Goal: Task Accomplishment & Management: Manage account settings

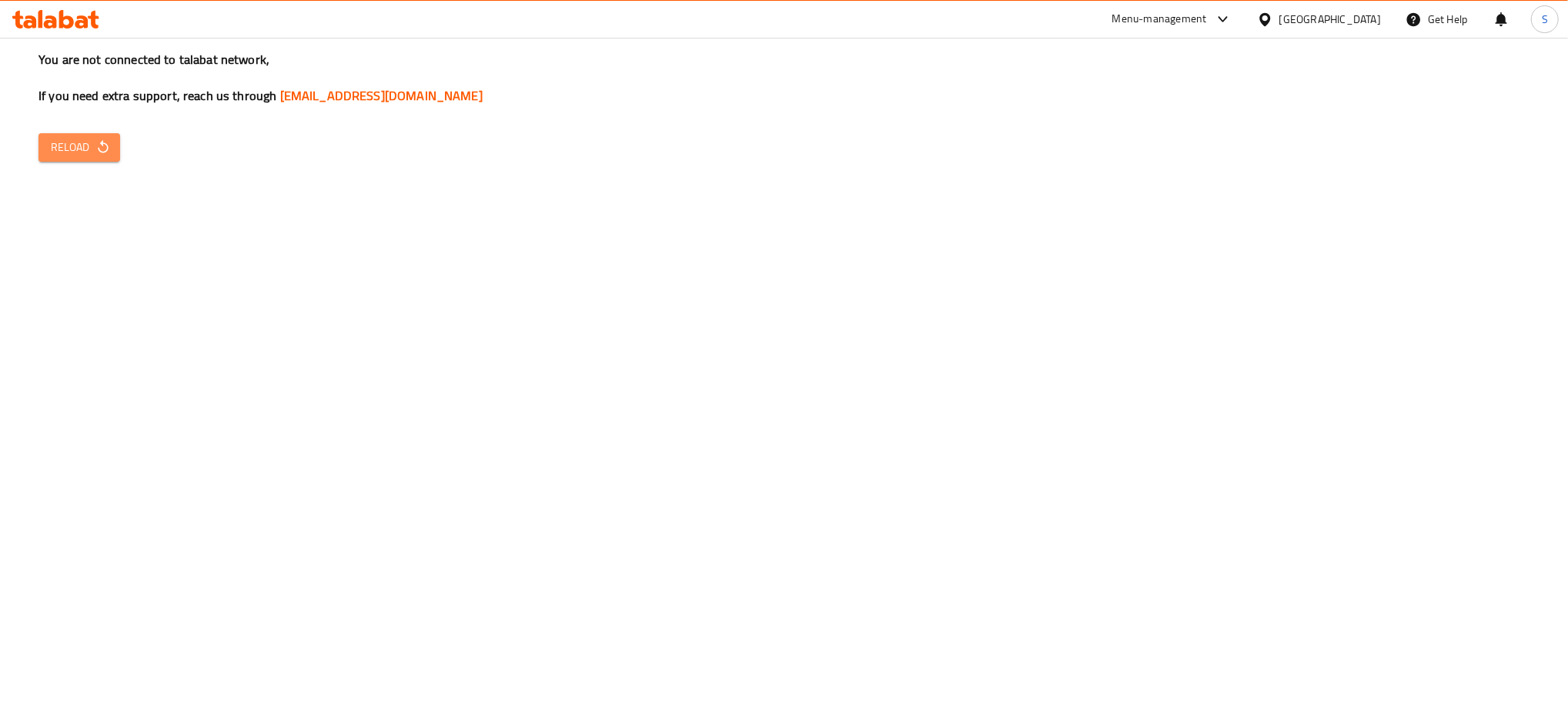
click at [80, 160] on button "Reload" at bounding box center [79, 148] width 82 height 28
click at [62, 140] on span "Reload" at bounding box center [79, 147] width 57 height 19
click at [1207, 14] on div "Menu-management" at bounding box center [1160, 19] width 95 height 18
click at [1171, 170] on div "Restaurant-Management" at bounding box center [1151, 170] width 121 height 17
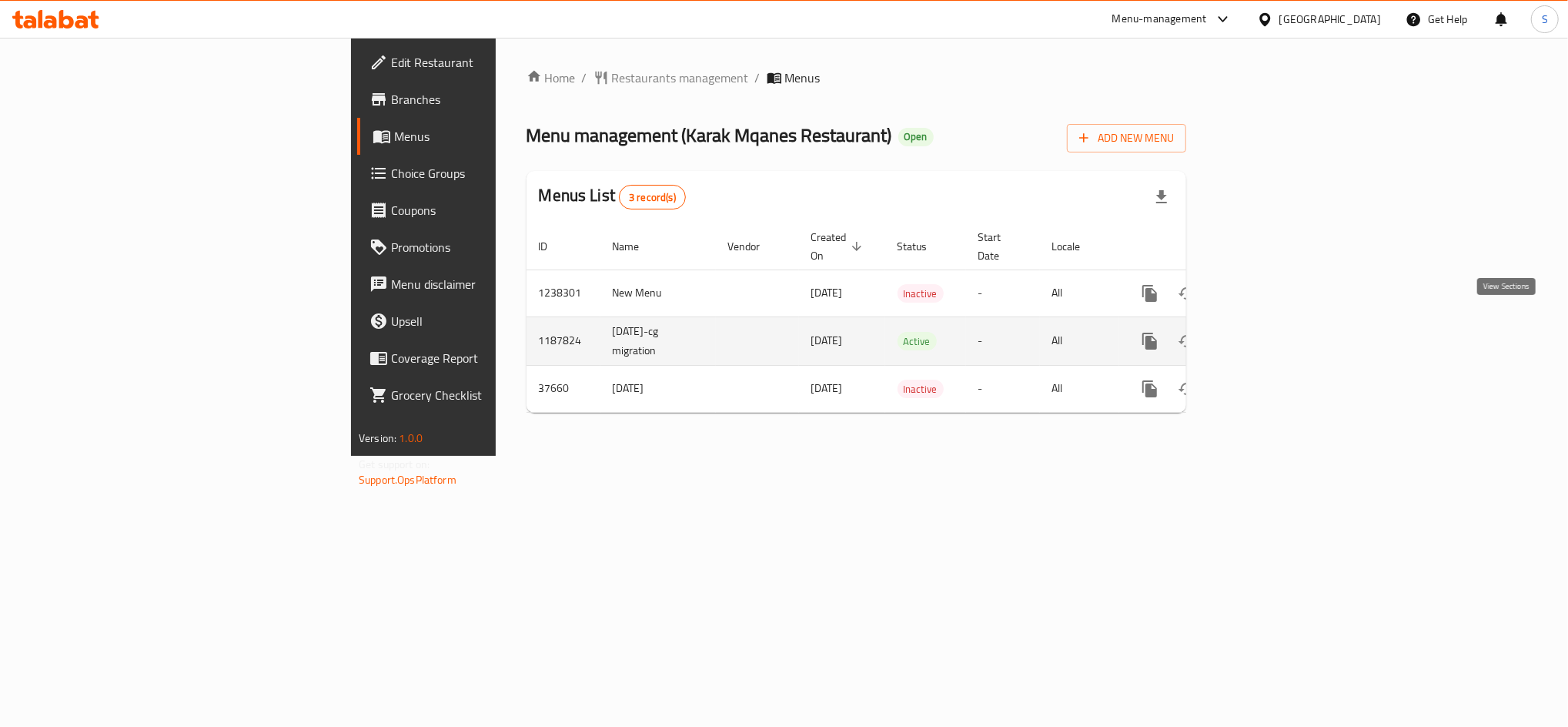
click at [1270, 332] on icon "enhanced table" at bounding box center [1261, 341] width 18 height 18
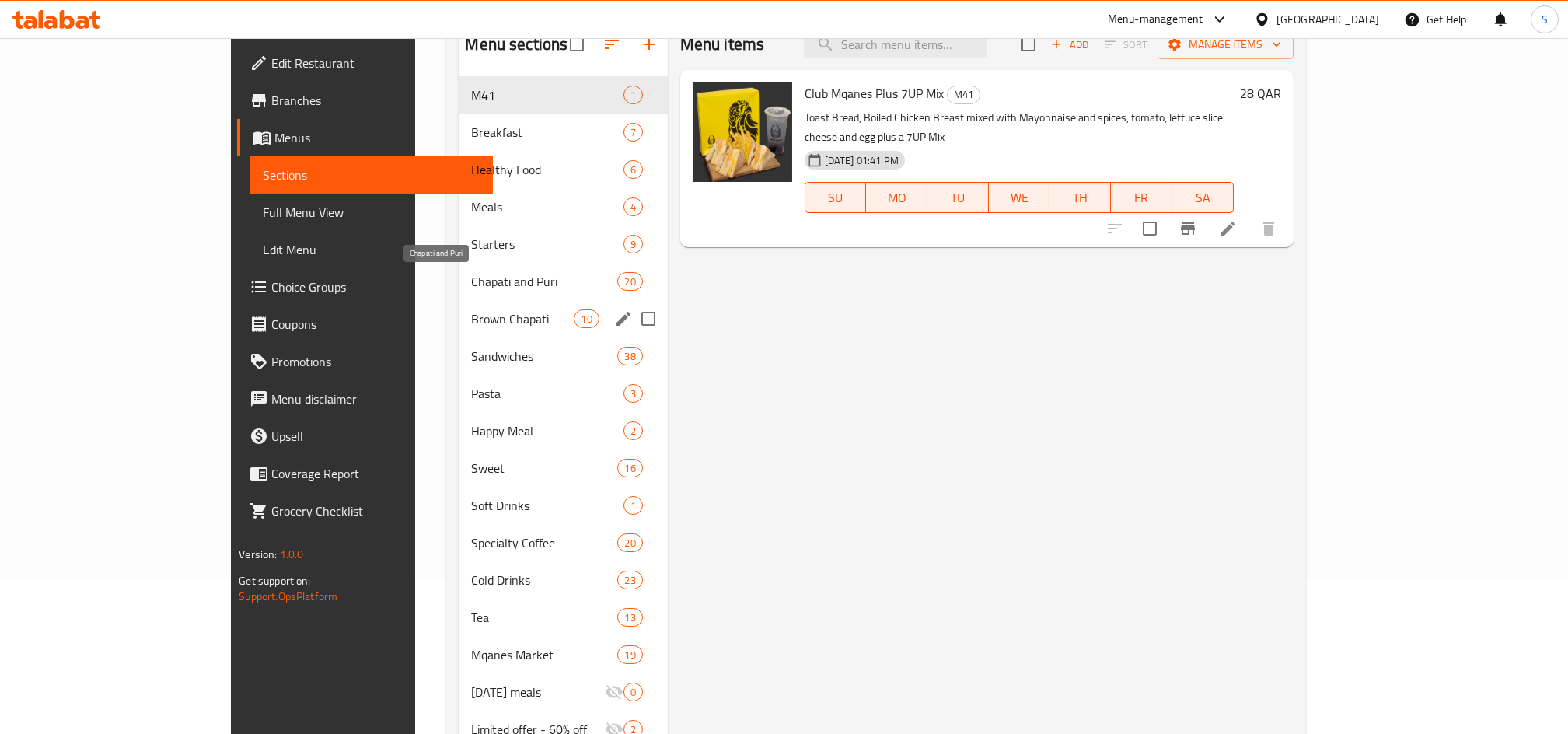
scroll to position [219, 0]
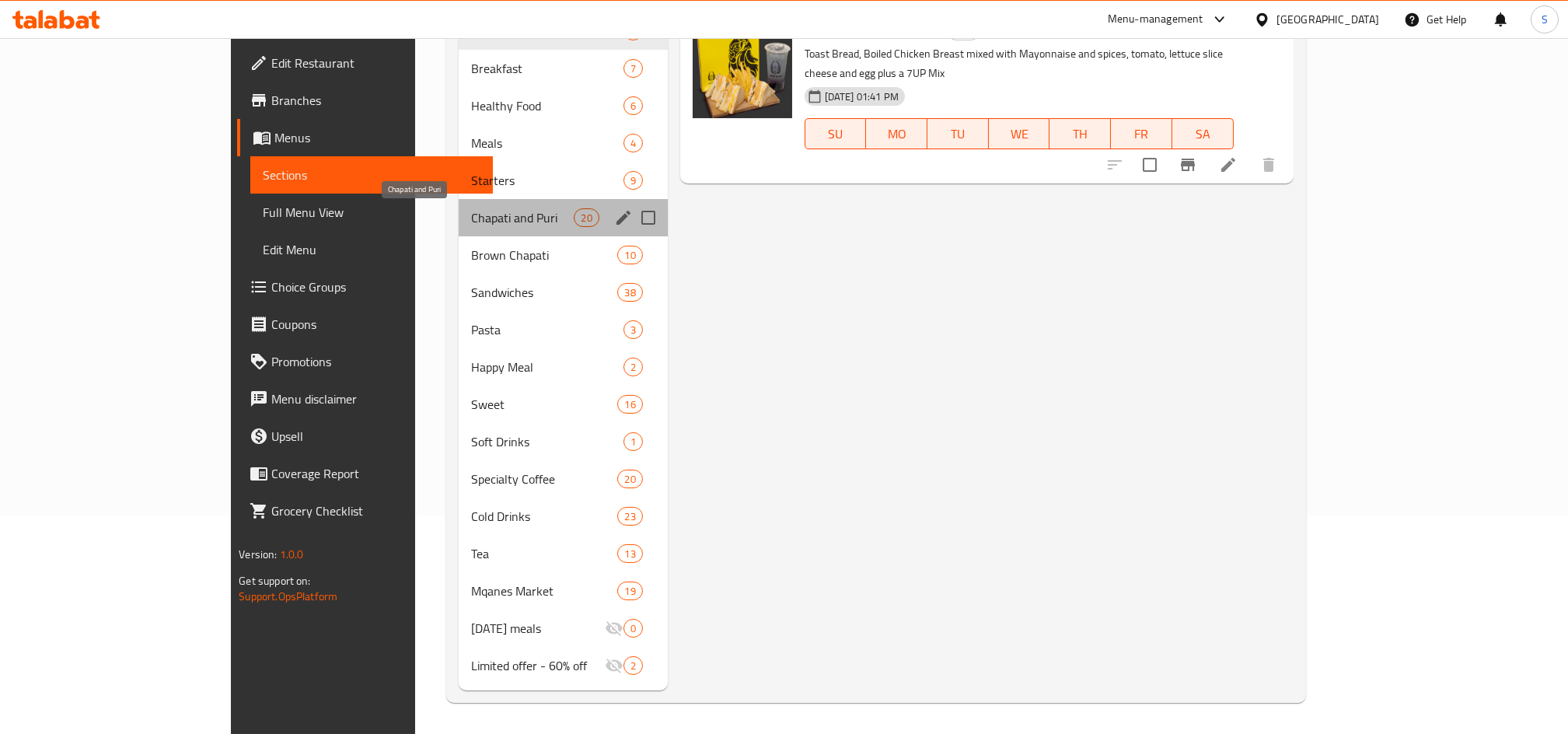
click at [471, 225] on span "Chapati and Puri" at bounding box center [522, 218] width 103 height 19
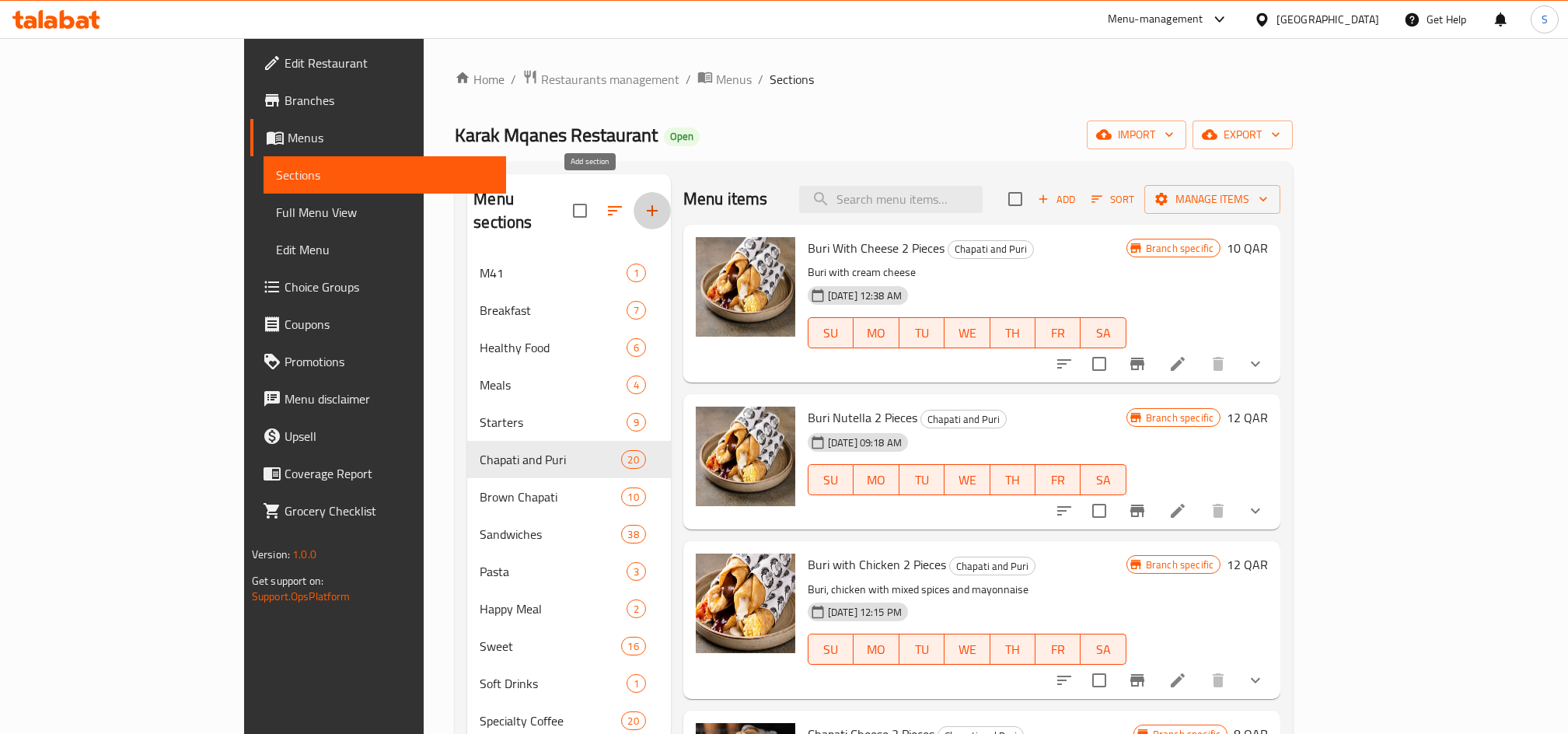
click at [643, 201] on icon "button" at bounding box center [652, 210] width 19 height 19
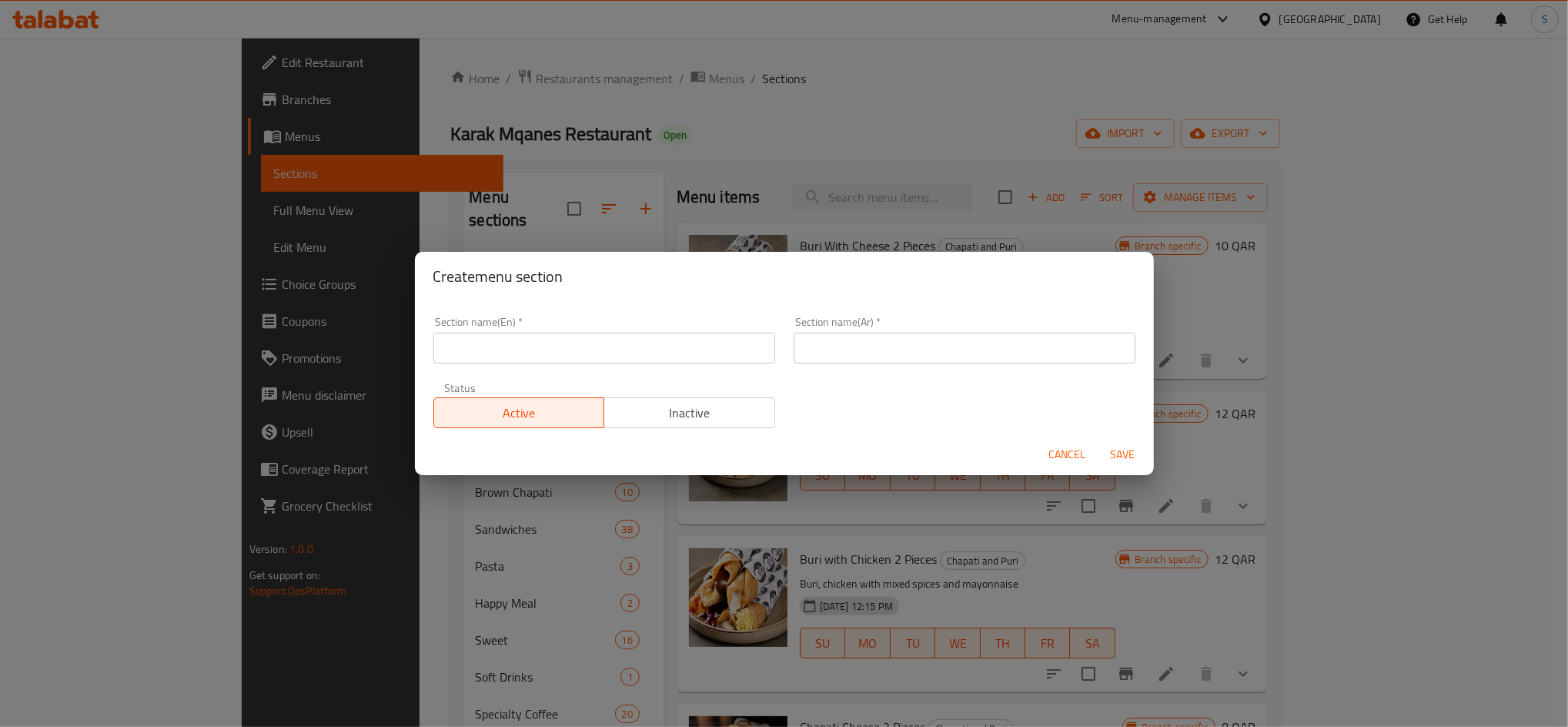
click at [603, 352] on input "text" at bounding box center [604, 348] width 342 height 31
paste input "Brown Chapati"
type input "Brown Chapati"
click at [607, 345] on input "Brown Chapati" at bounding box center [604, 348] width 342 height 31
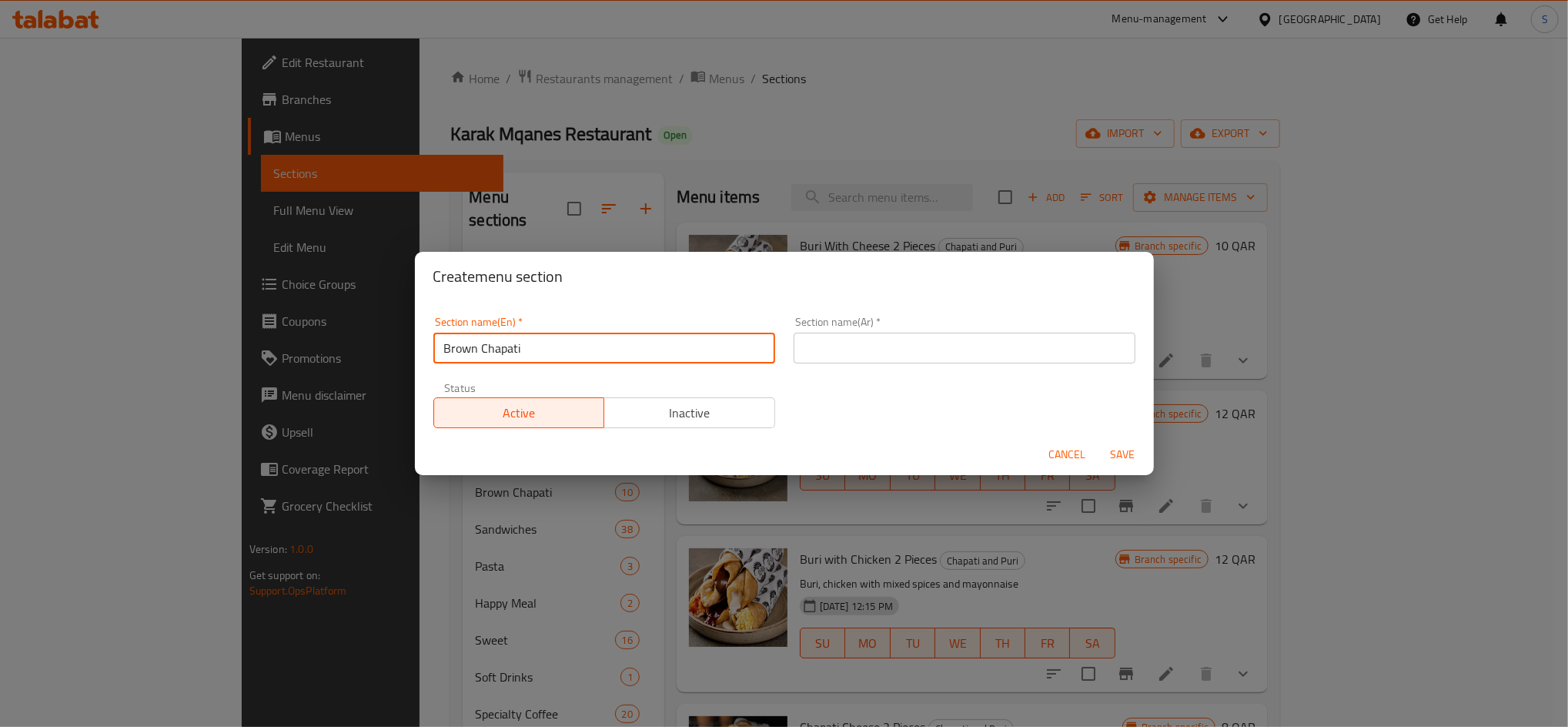
click at [607, 345] on input "Brown Chapati" at bounding box center [604, 348] width 342 height 31
click at [819, 338] on input "text" at bounding box center [965, 348] width 342 height 31
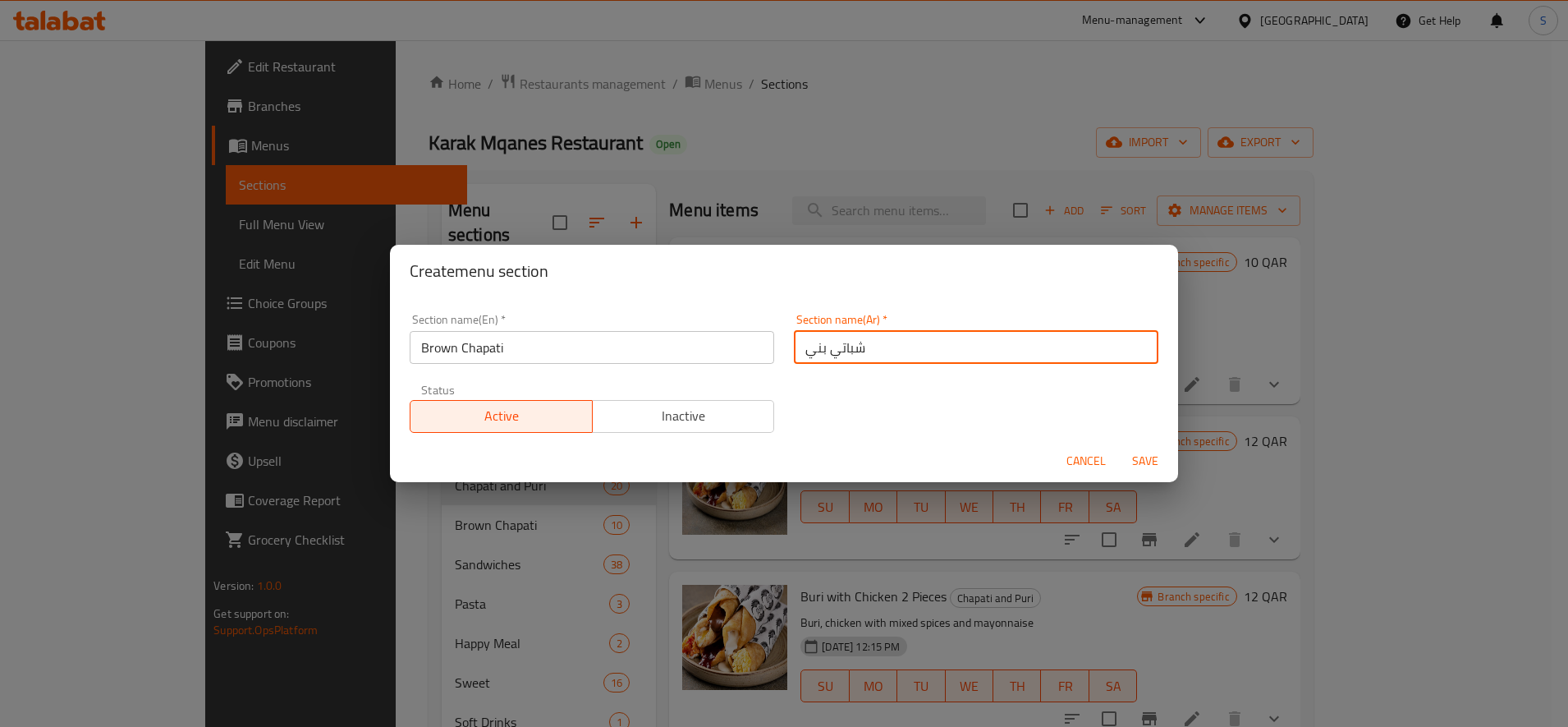
type input "شباتي بني"
click at [1142, 468] on span "Save" at bounding box center [1145, 460] width 39 height 20
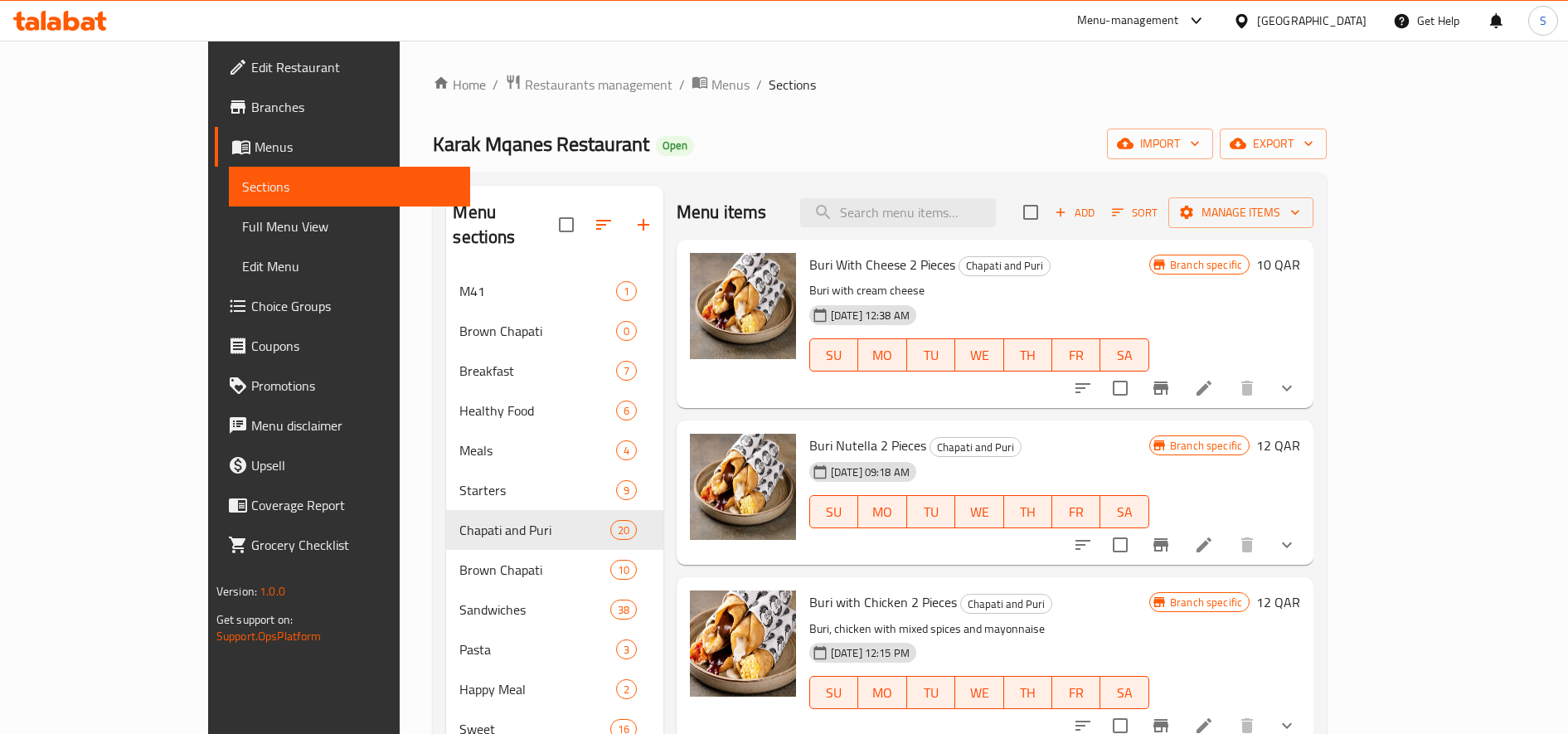
click at [1227, 532] on li at bounding box center [1204, 544] width 47 height 30
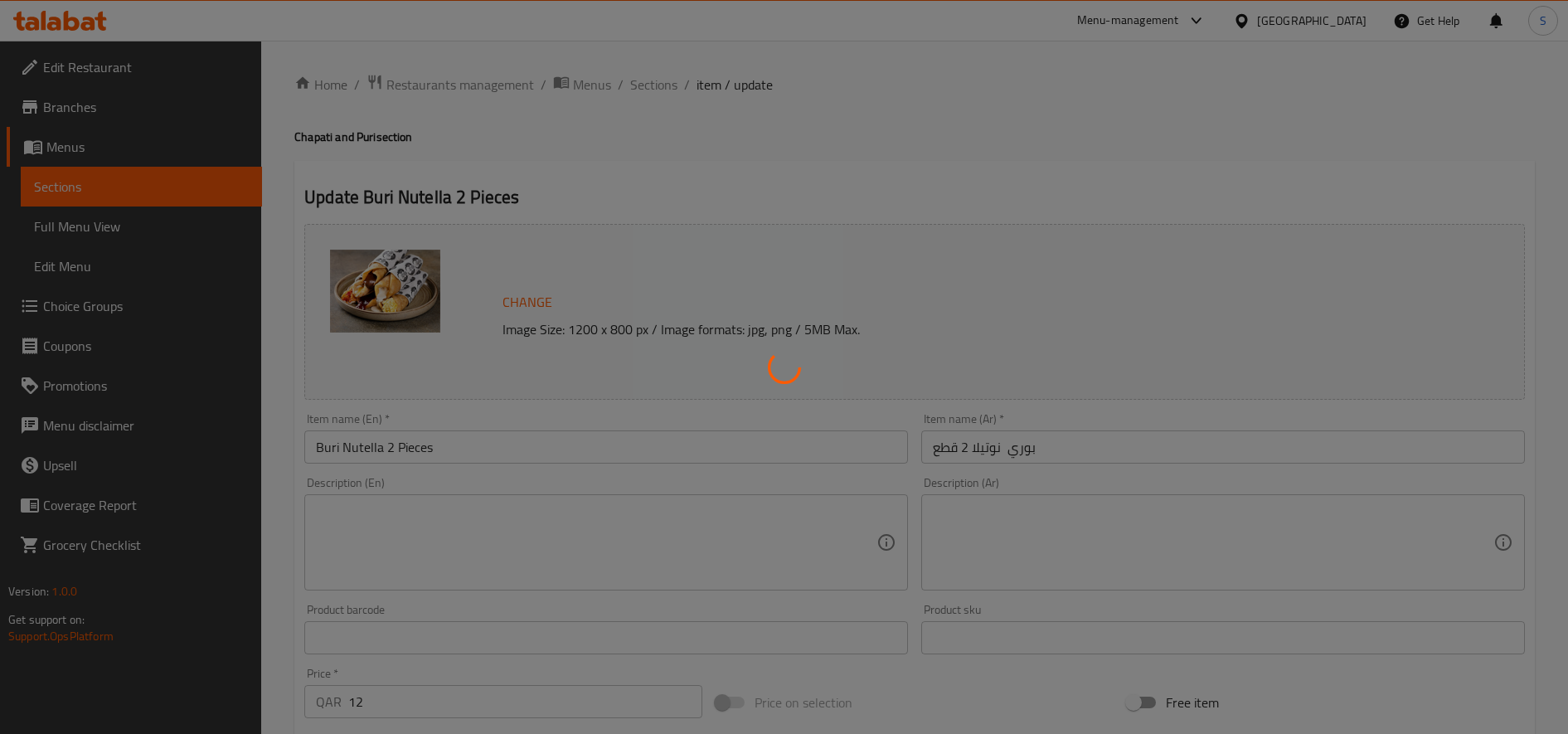
type input "اكسترا"
type input "0"
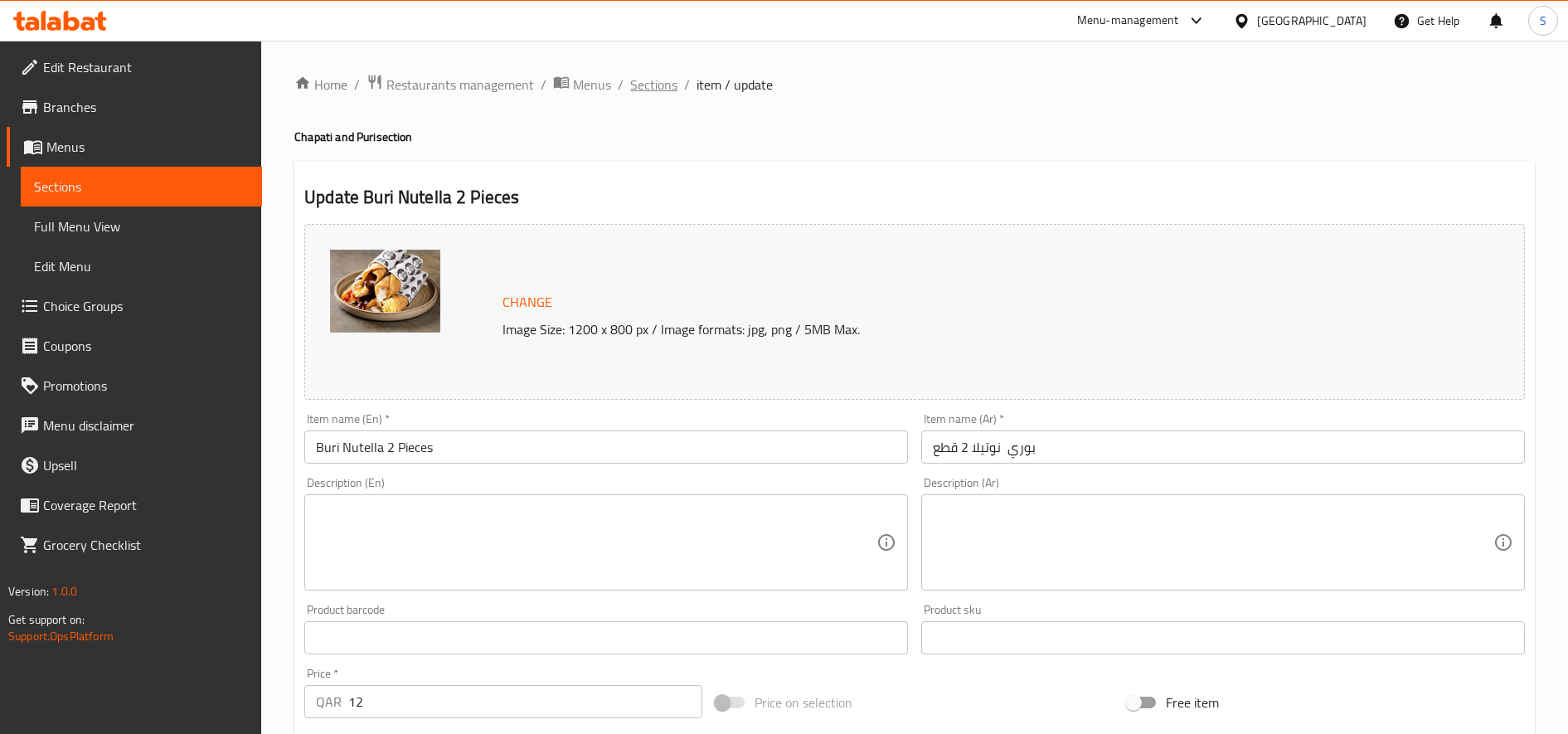
click at [660, 88] on span "Sections" at bounding box center [653, 84] width 48 height 20
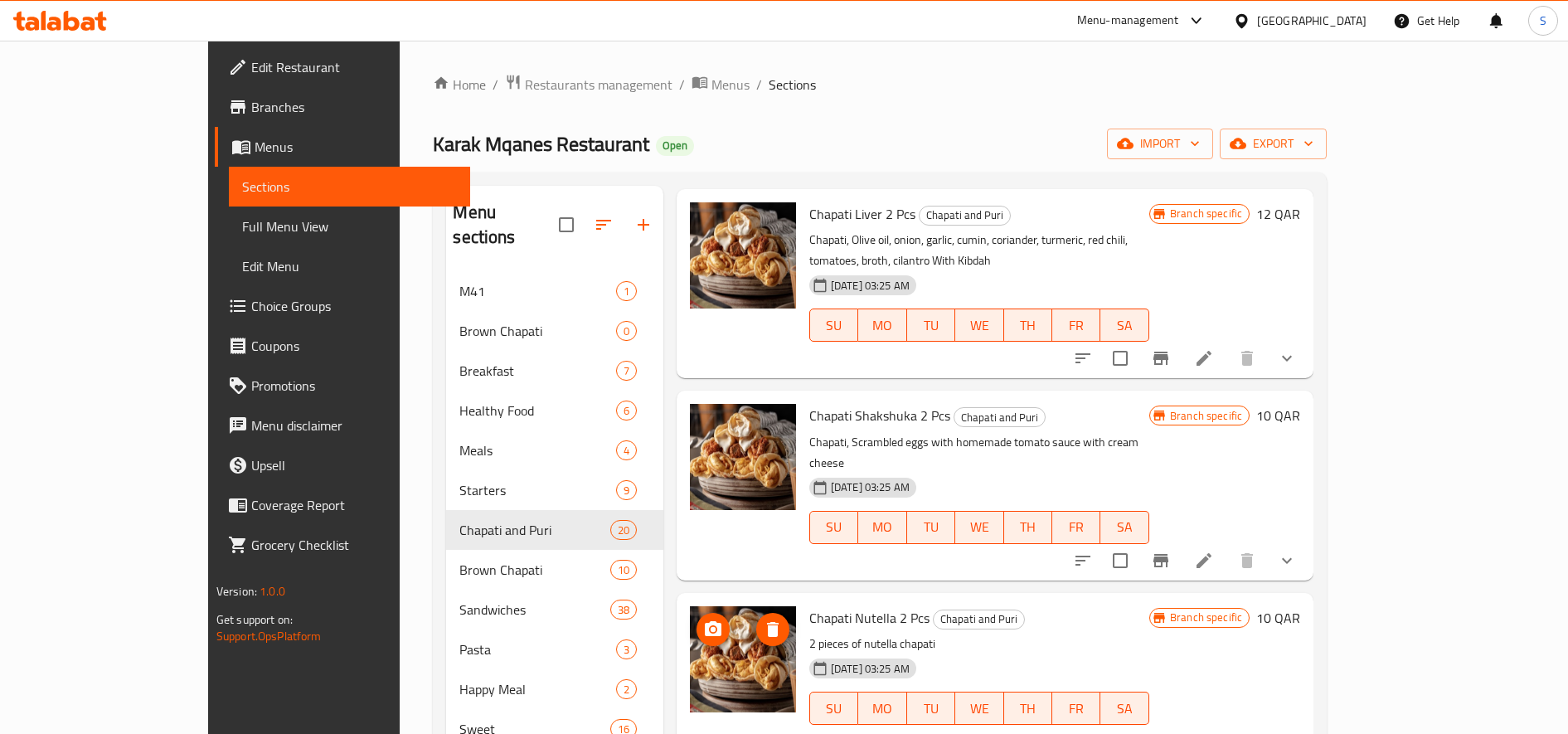
scroll to position [1140, 0]
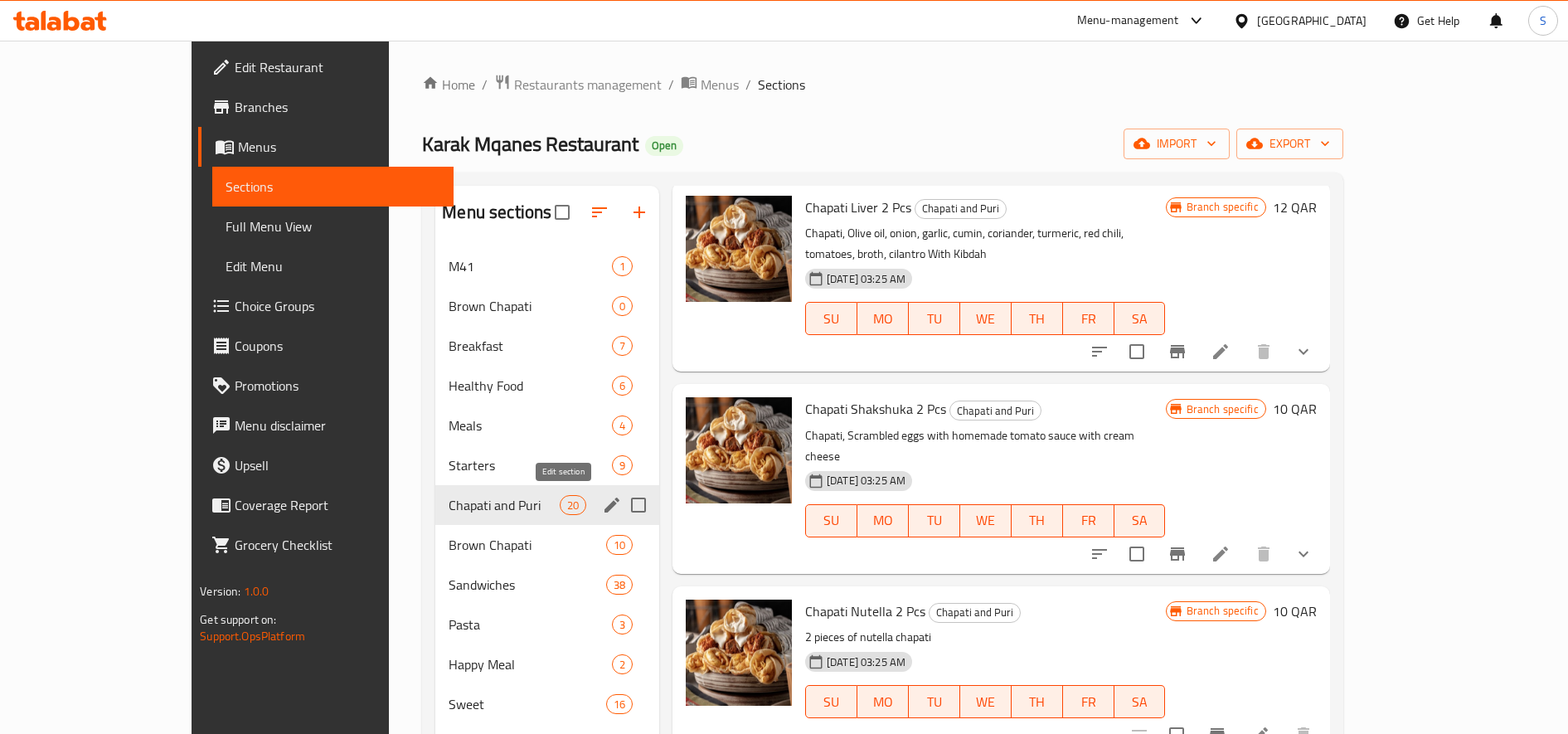
click at [602, 504] on icon "edit" at bounding box center [612, 505] width 20 height 20
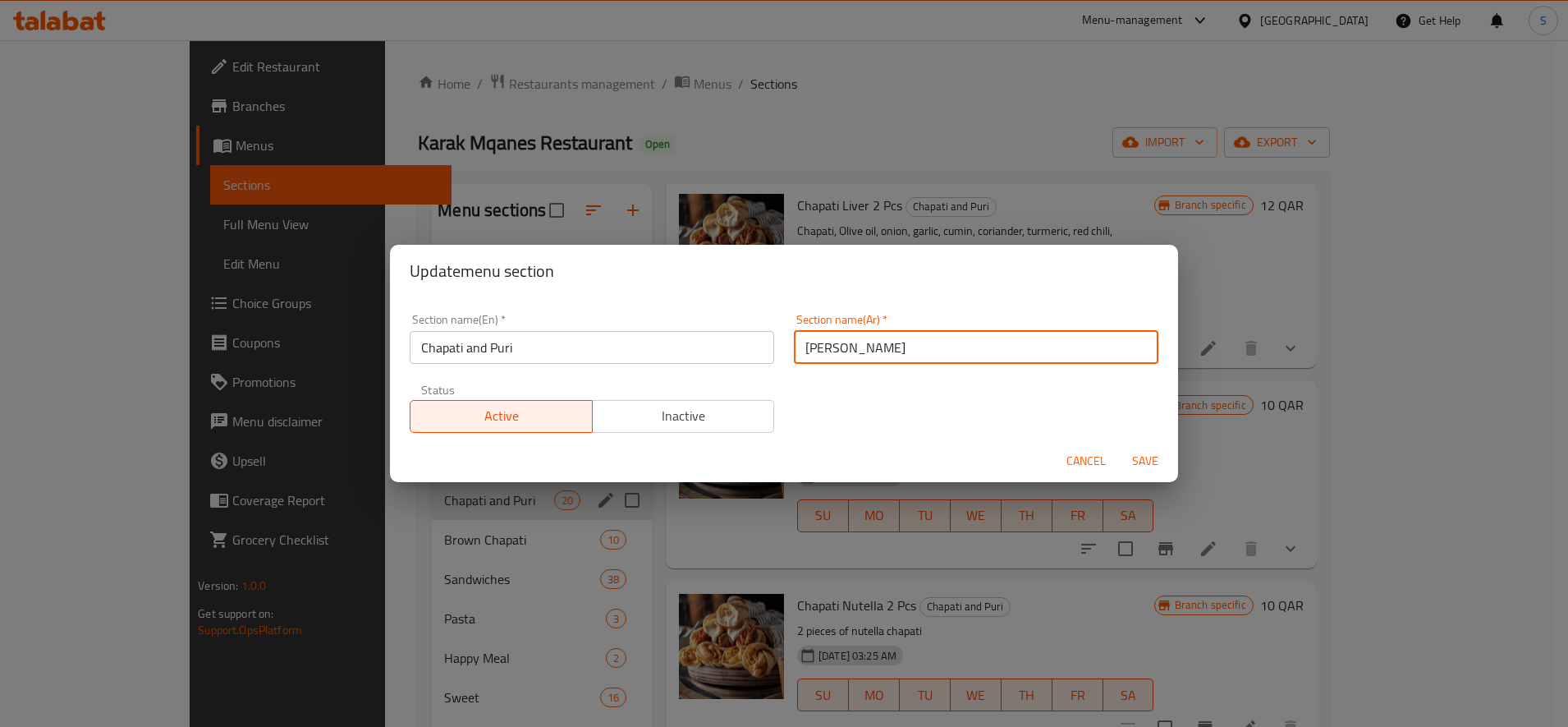
click at [861, 351] on input "[PERSON_NAME]" at bounding box center [975, 347] width 364 height 33
click at [840, 331] on input "[PERSON_NAME]" at bounding box center [975, 347] width 364 height 33
click at [848, 340] on input "[PERSON_NAME]" at bounding box center [975, 347] width 364 height 33
click at [1088, 466] on span "Cancel" at bounding box center [1086, 460] width 39 height 20
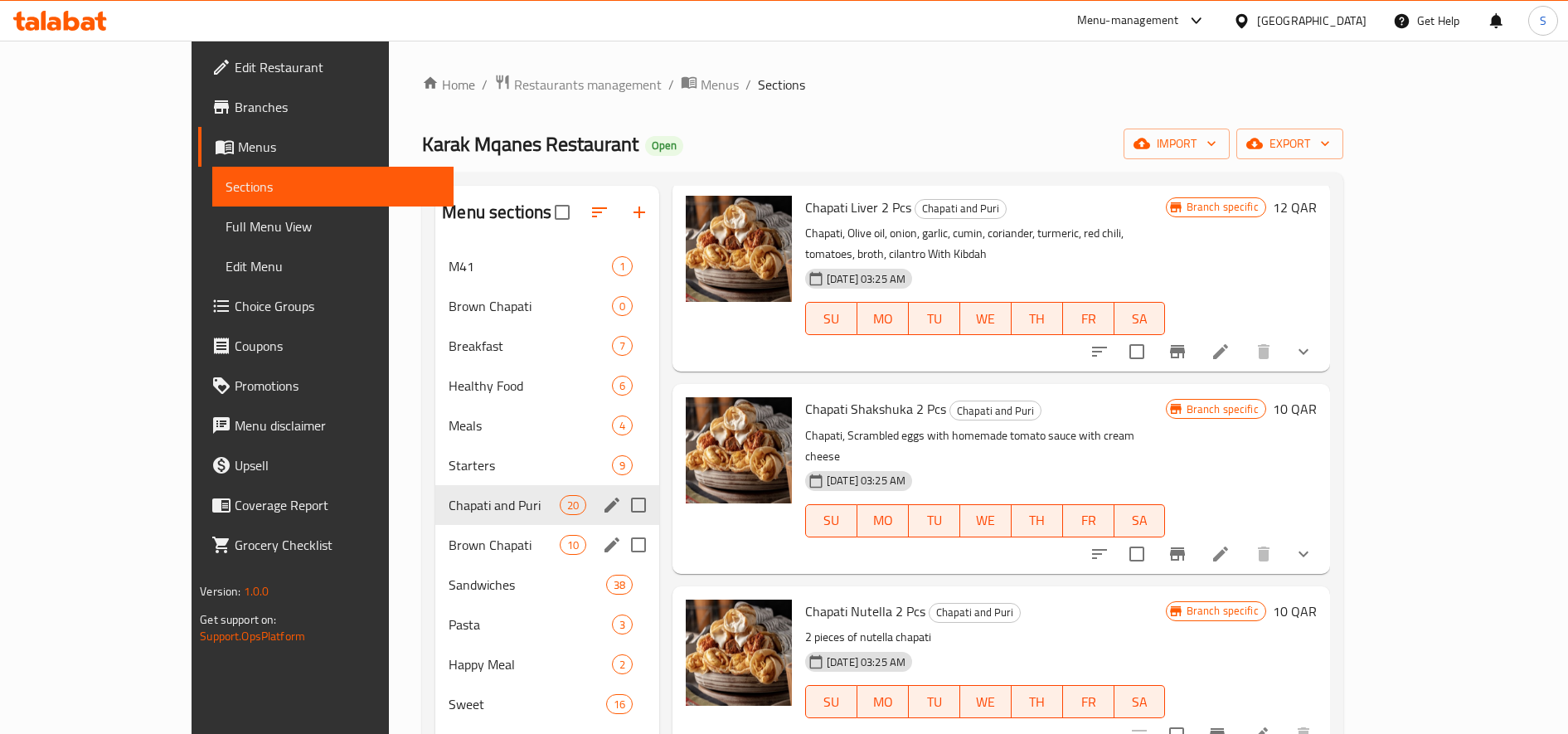
click at [449, 546] on span "Brown Chapati" at bounding box center [504, 545] width 110 height 20
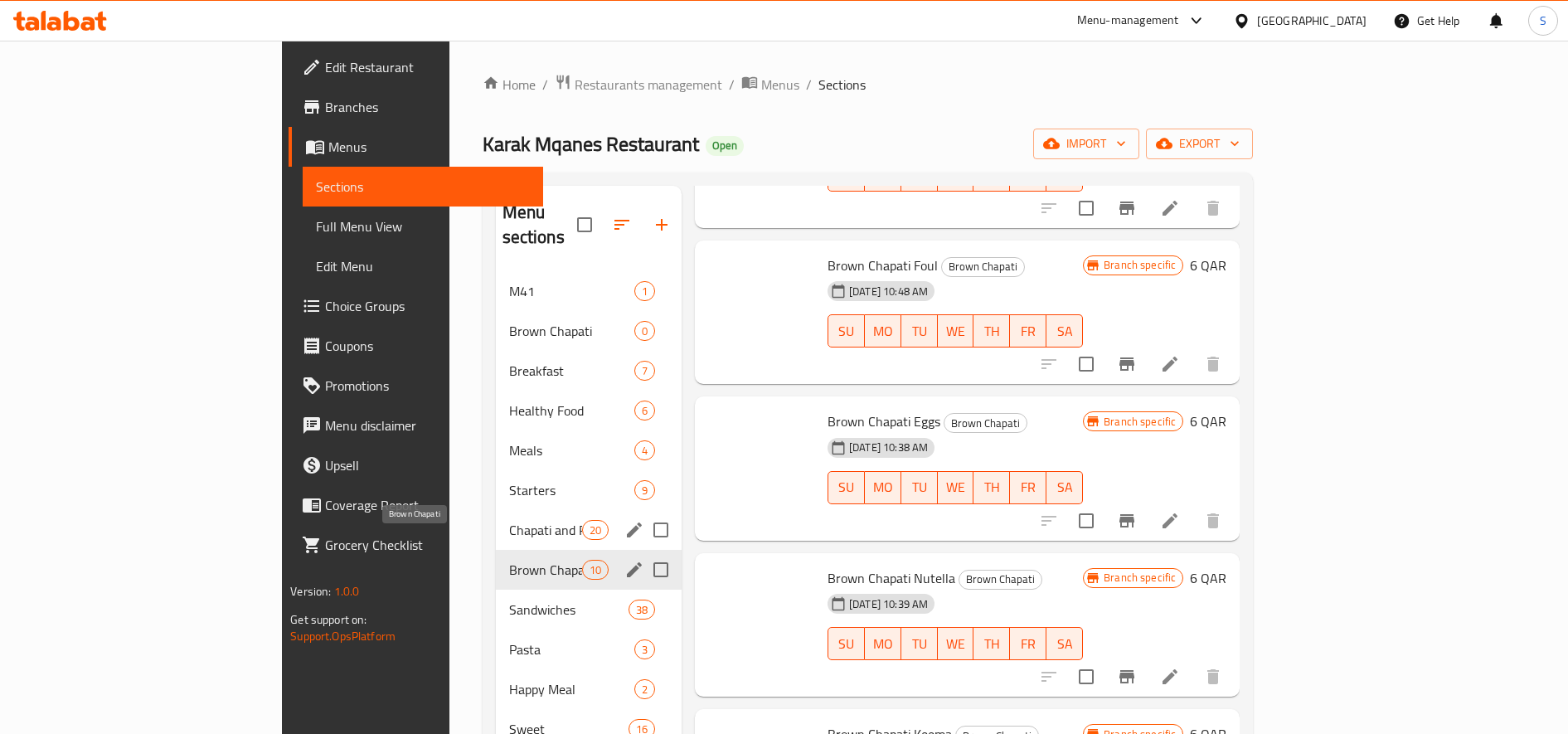
scroll to position [855, 0]
click at [509, 560] on span "Brown Chapati" at bounding box center [545, 570] width 73 height 20
click at [495, 550] on div "Brown Chapati 10" at bounding box center [588, 570] width 186 height 39
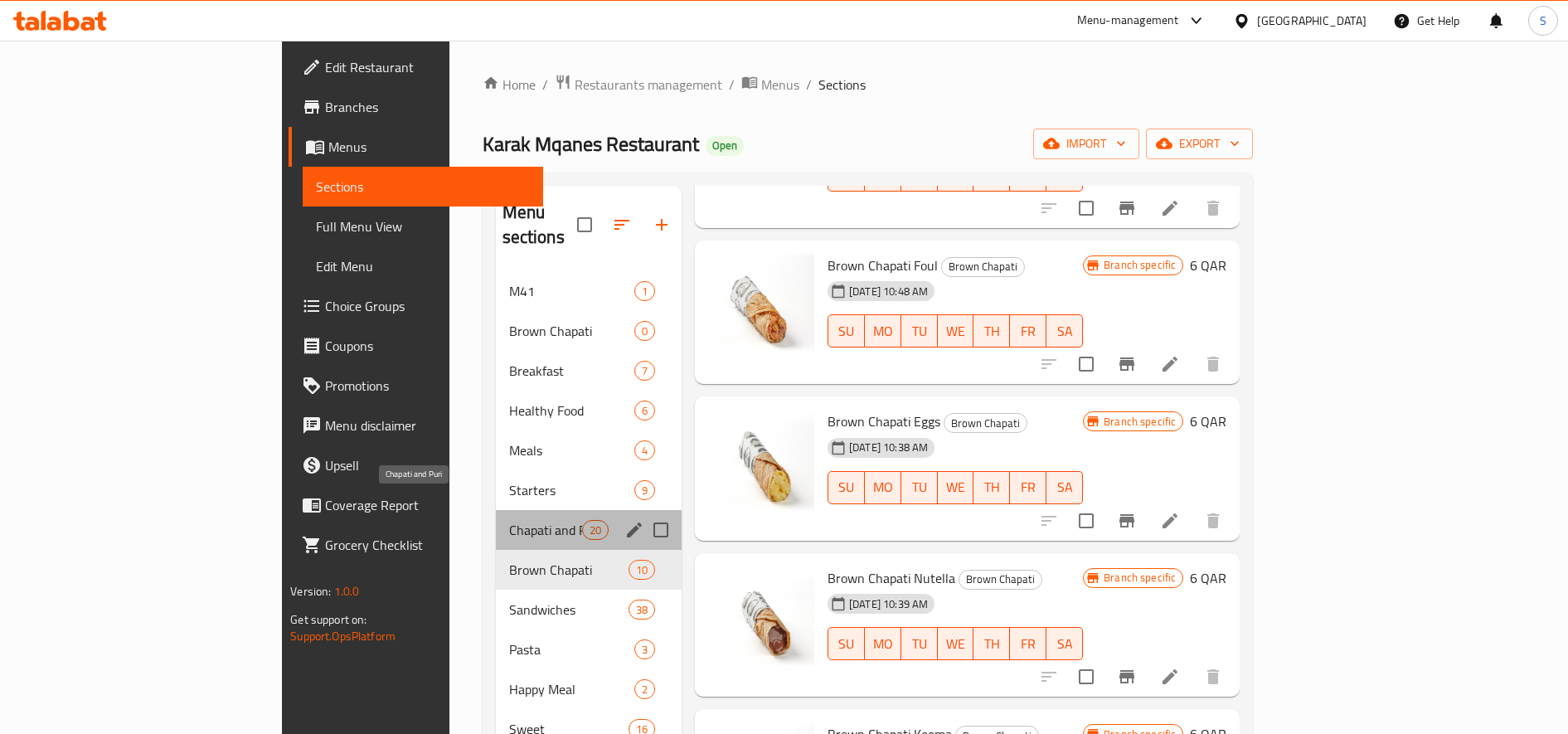
click at [509, 520] on span "Chapati and Puri" at bounding box center [545, 529] width 73 height 20
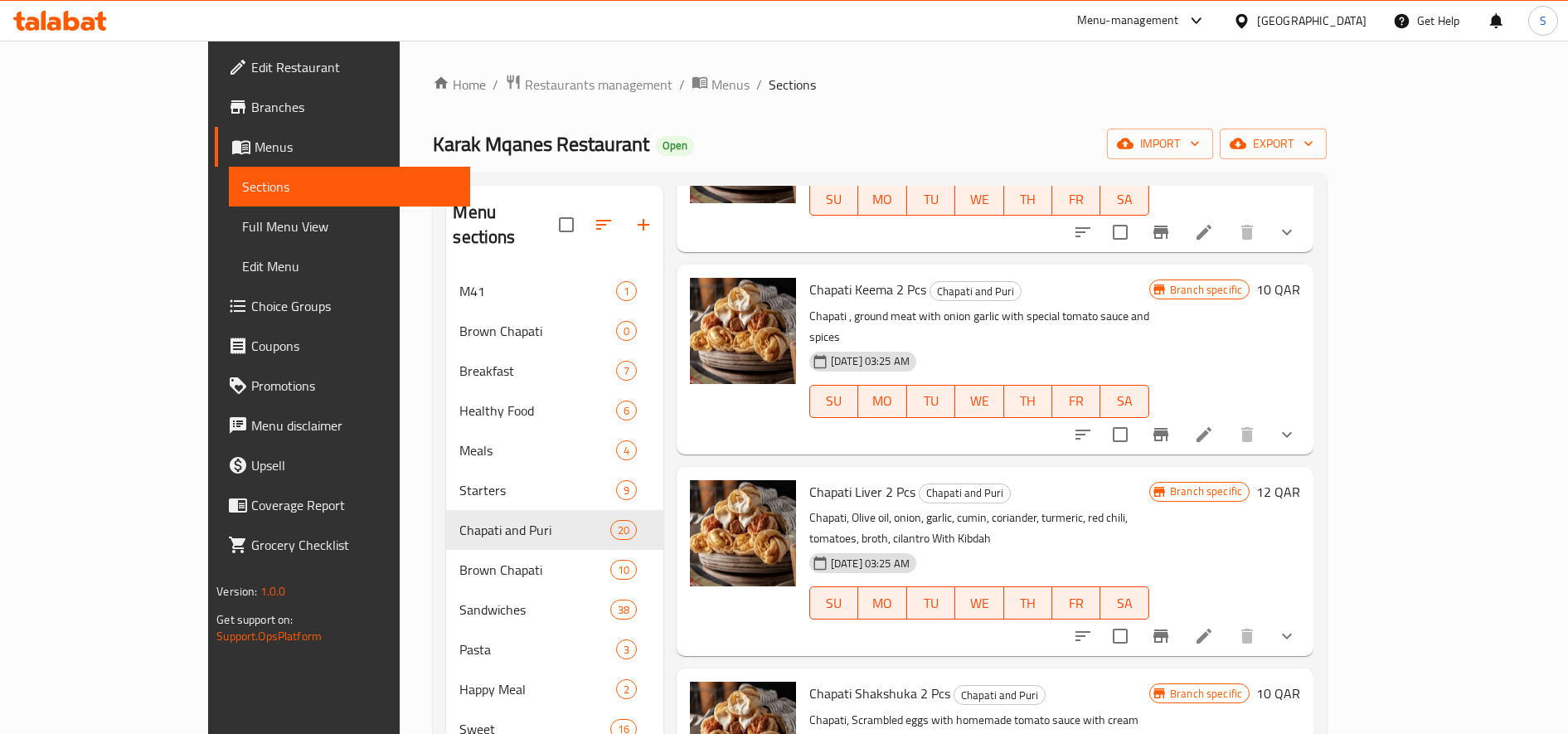
scroll to position [1477, 0]
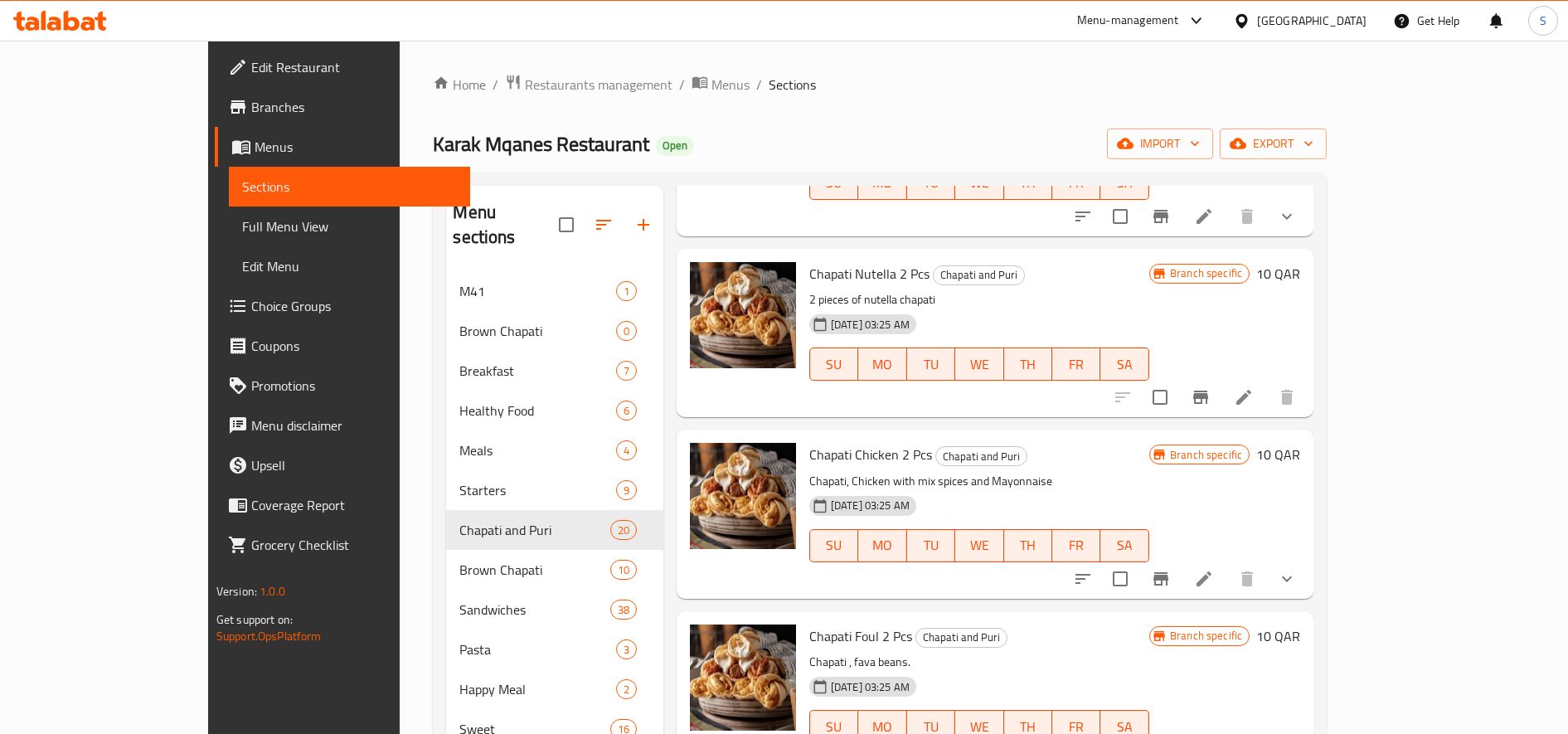
click at [1214, 569] on icon at bounding box center [1204, 579] width 20 height 20
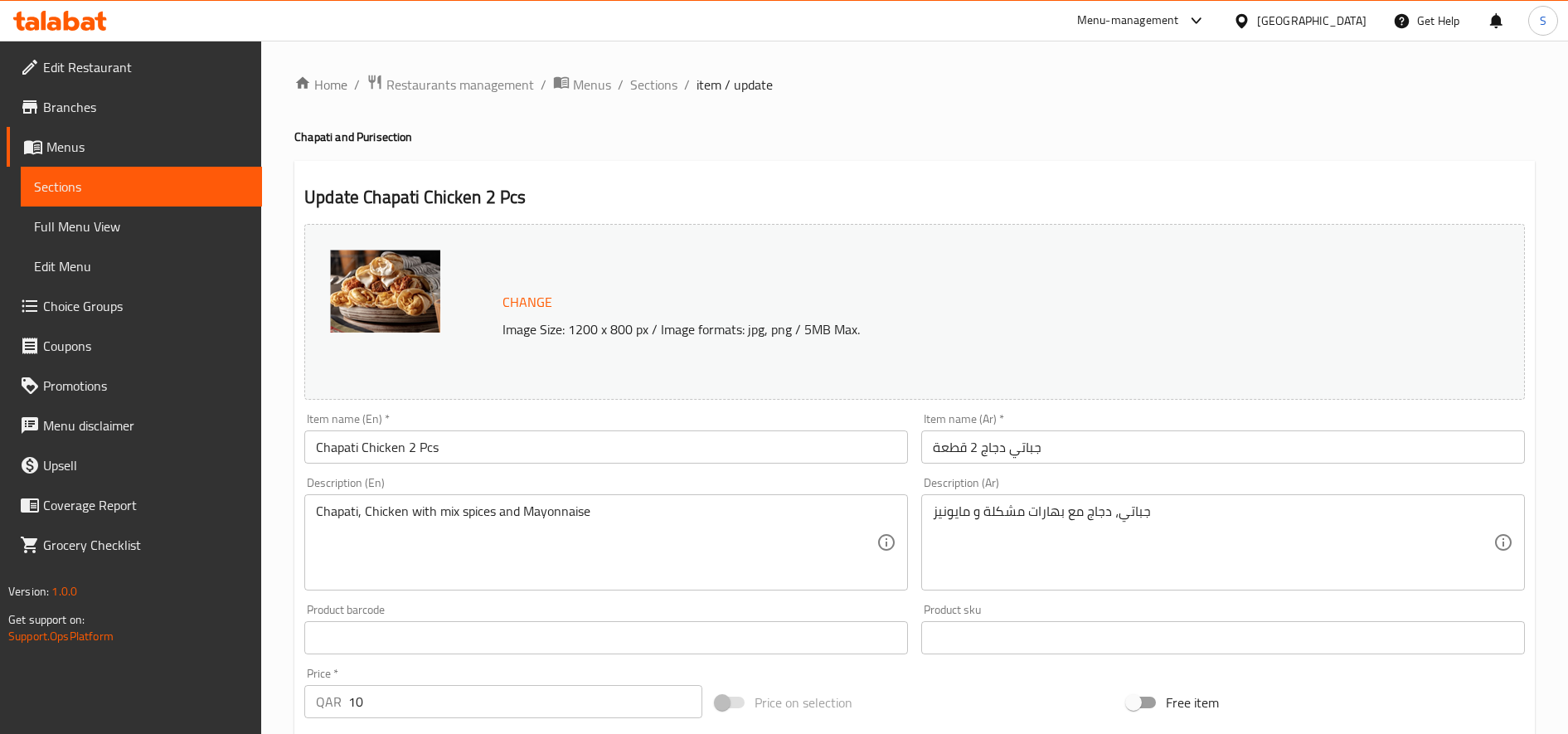
click at [1018, 445] on input "جباتي دجاج 2 قطعة" at bounding box center [1222, 447] width 604 height 33
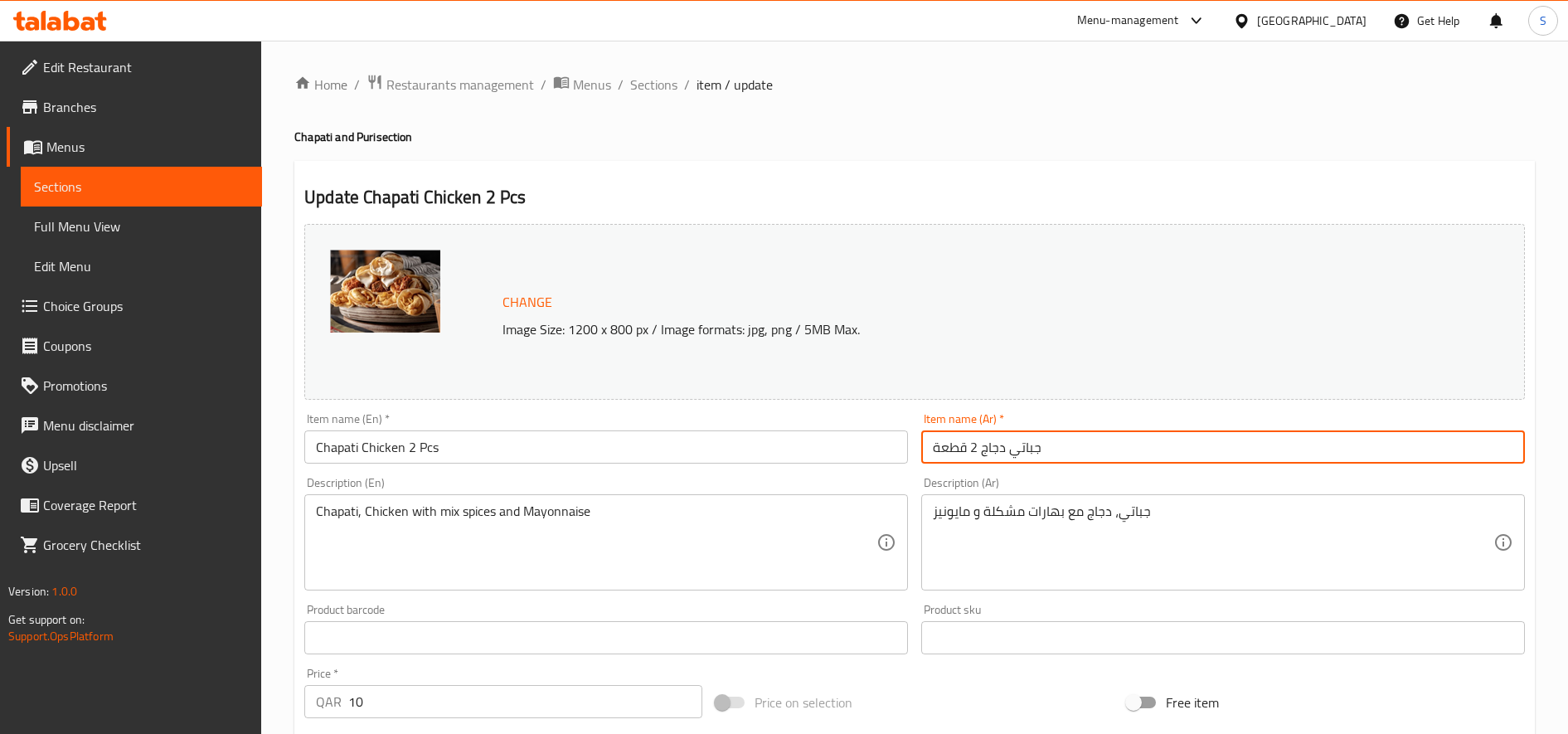
click at [1018, 445] on input "جباتي دجاج 2 قطعة" at bounding box center [1222, 447] width 604 height 33
click at [635, 76] on span "Sections" at bounding box center [653, 84] width 48 height 20
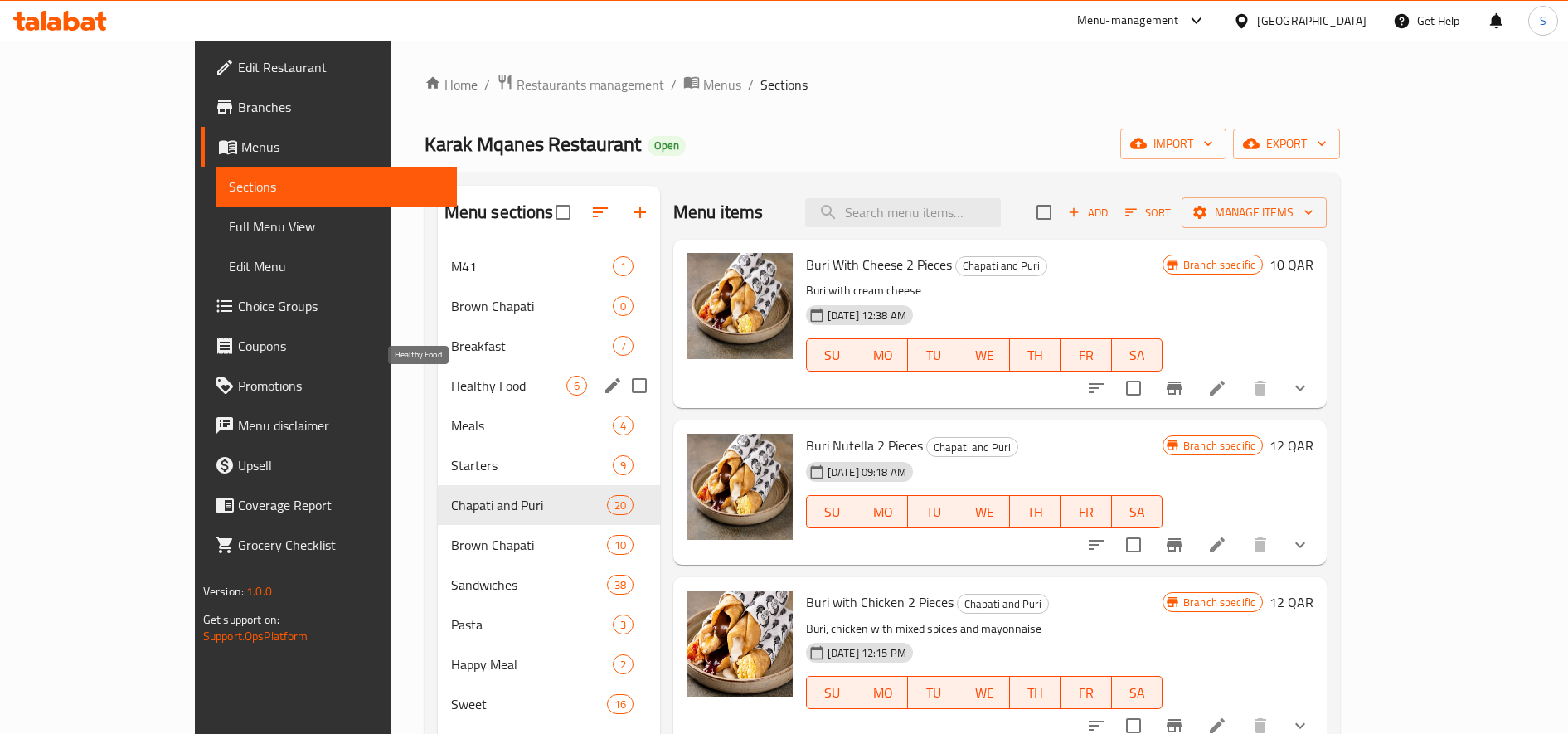
click at [469, 389] on span "Healthy Food" at bounding box center [509, 386] width 115 height 20
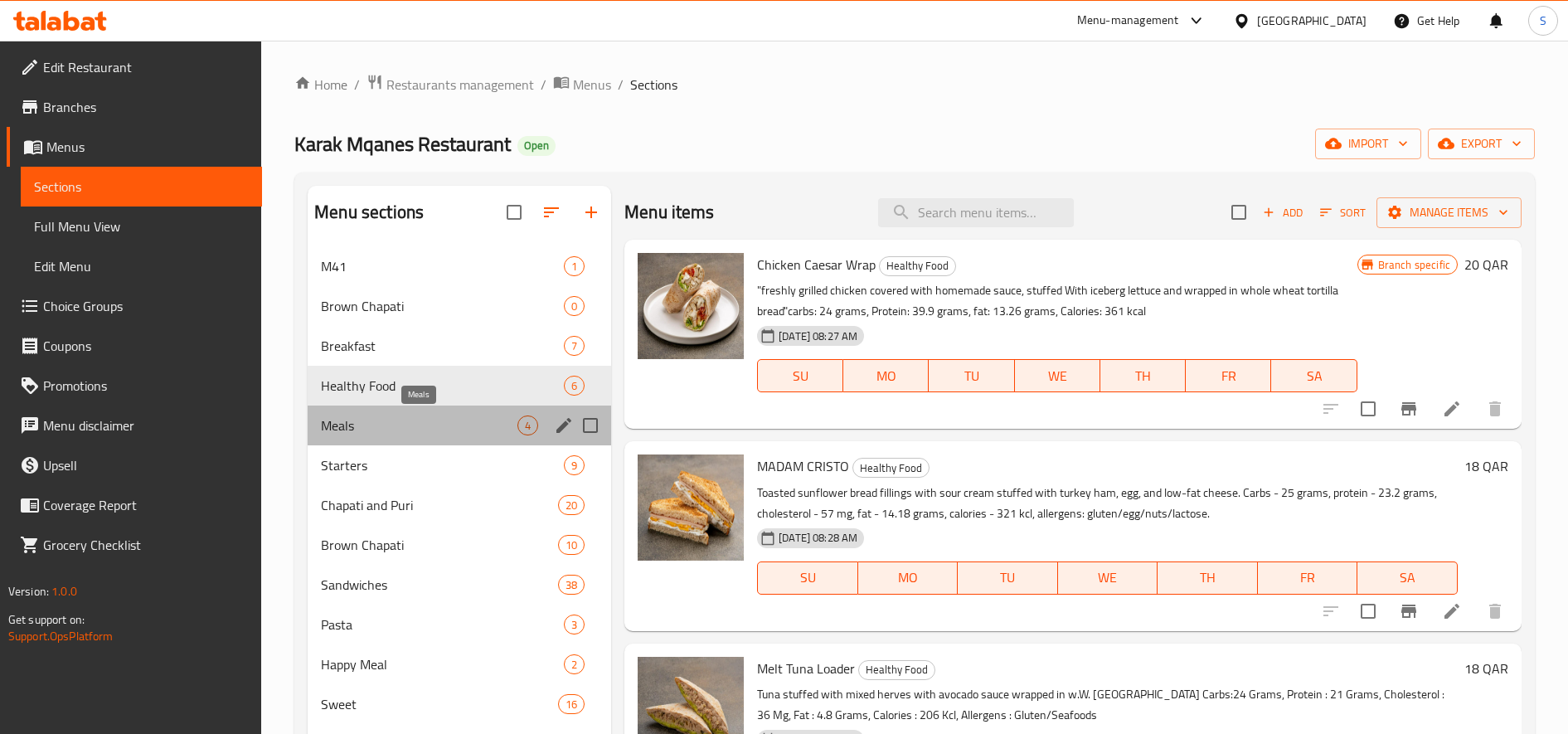
click at [443, 431] on span "Meals" at bounding box center [419, 425] width 197 height 20
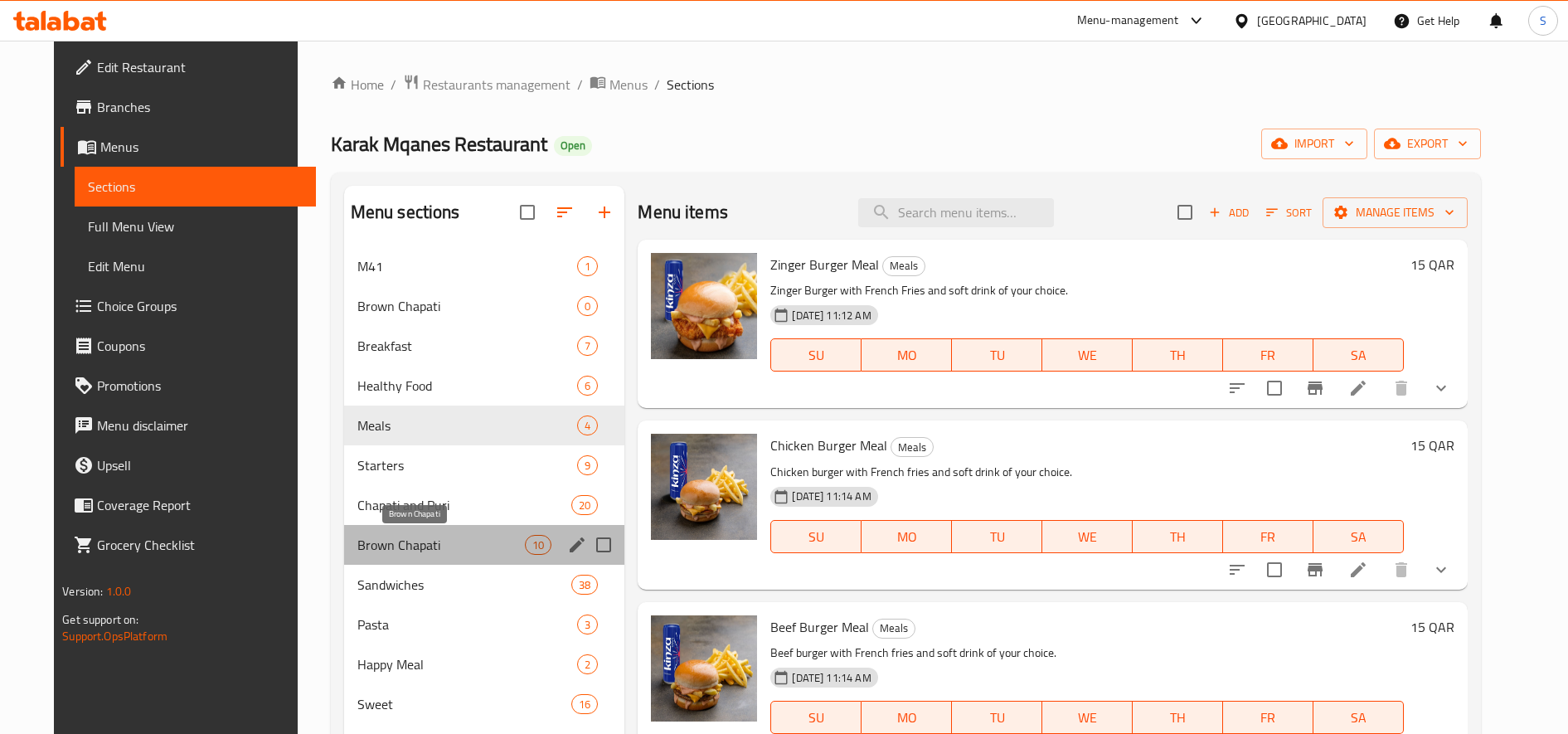
click at [449, 549] on span "Brown Chapati" at bounding box center [441, 545] width 168 height 20
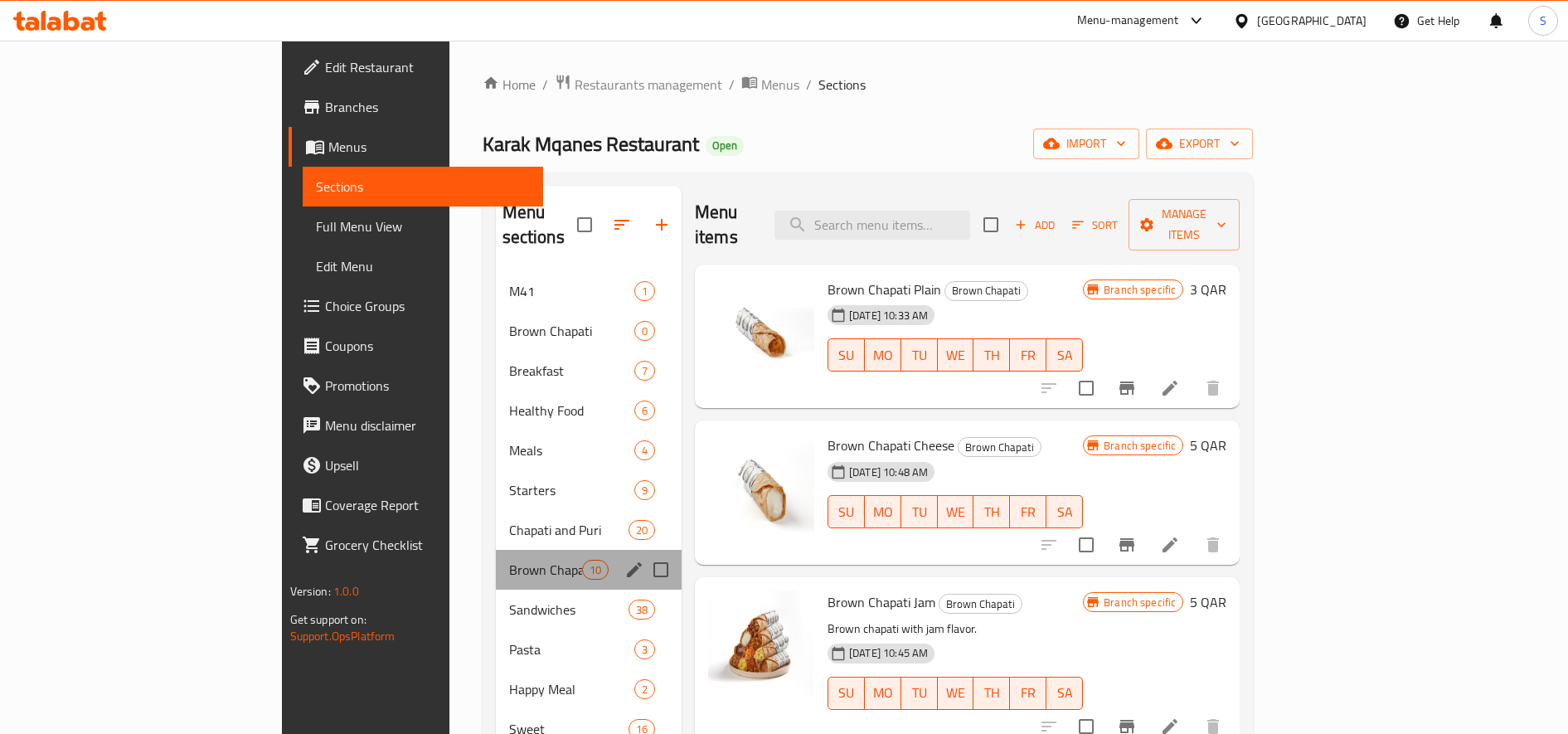
click at [548, 550] on div "Brown Chapati 10" at bounding box center [588, 570] width 186 height 39
click at [622, 557] on button "edit" at bounding box center [635, 570] width 25 height 25
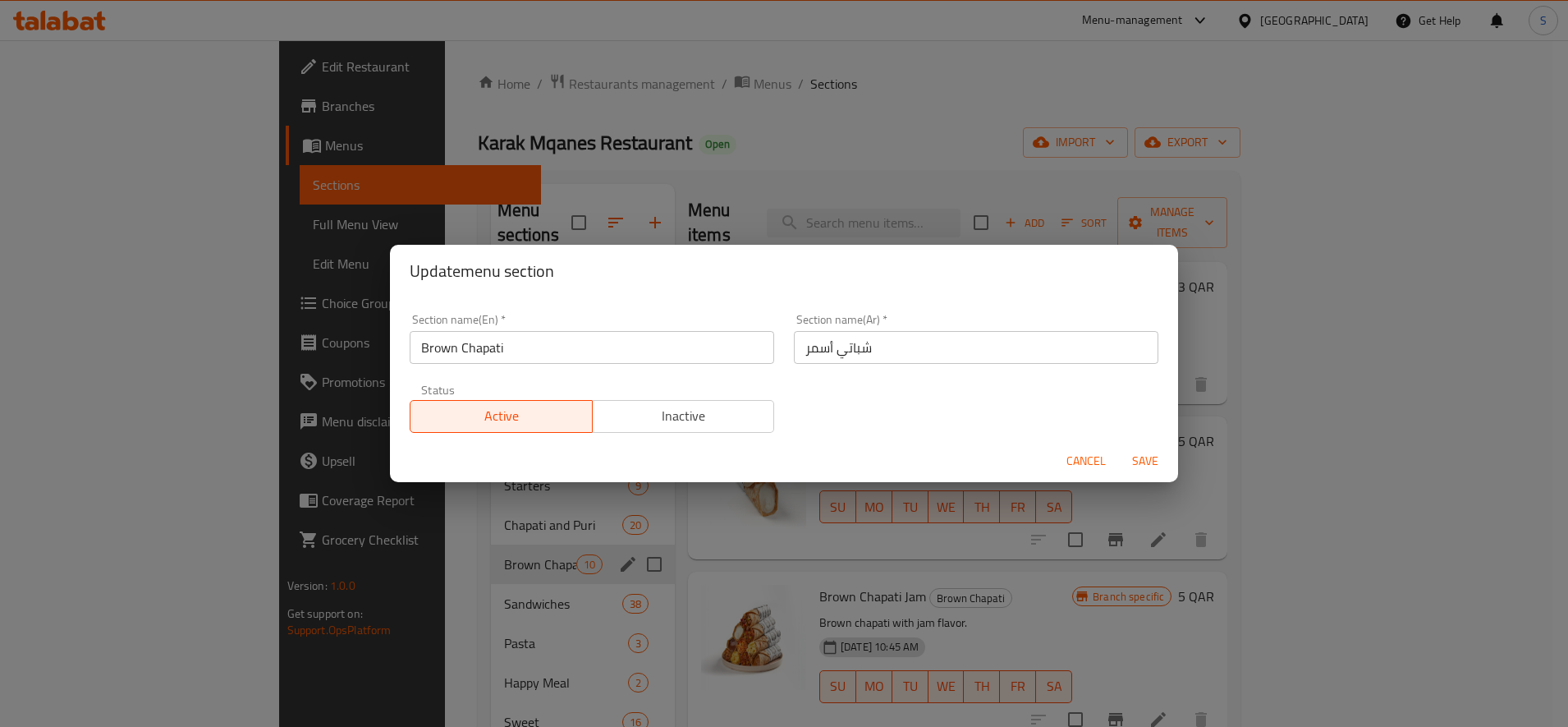
click at [852, 342] on input "شباتي أسمر" at bounding box center [975, 347] width 364 height 33
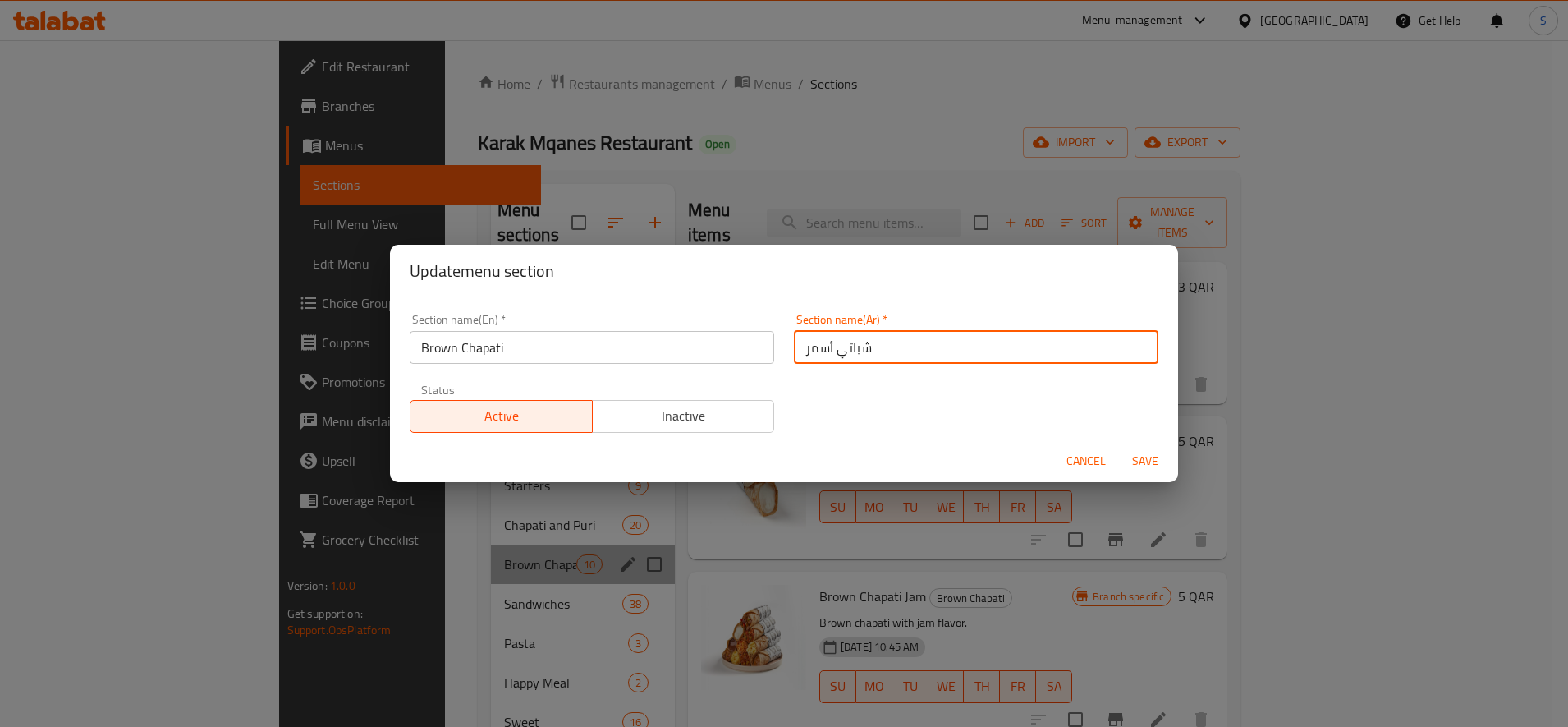
click at [852, 342] on input "شباتي أسمر" at bounding box center [975, 347] width 364 height 33
paste input "text"
type input "جباتي أسمر"
click at [1158, 459] on span "Save" at bounding box center [1145, 460] width 39 height 20
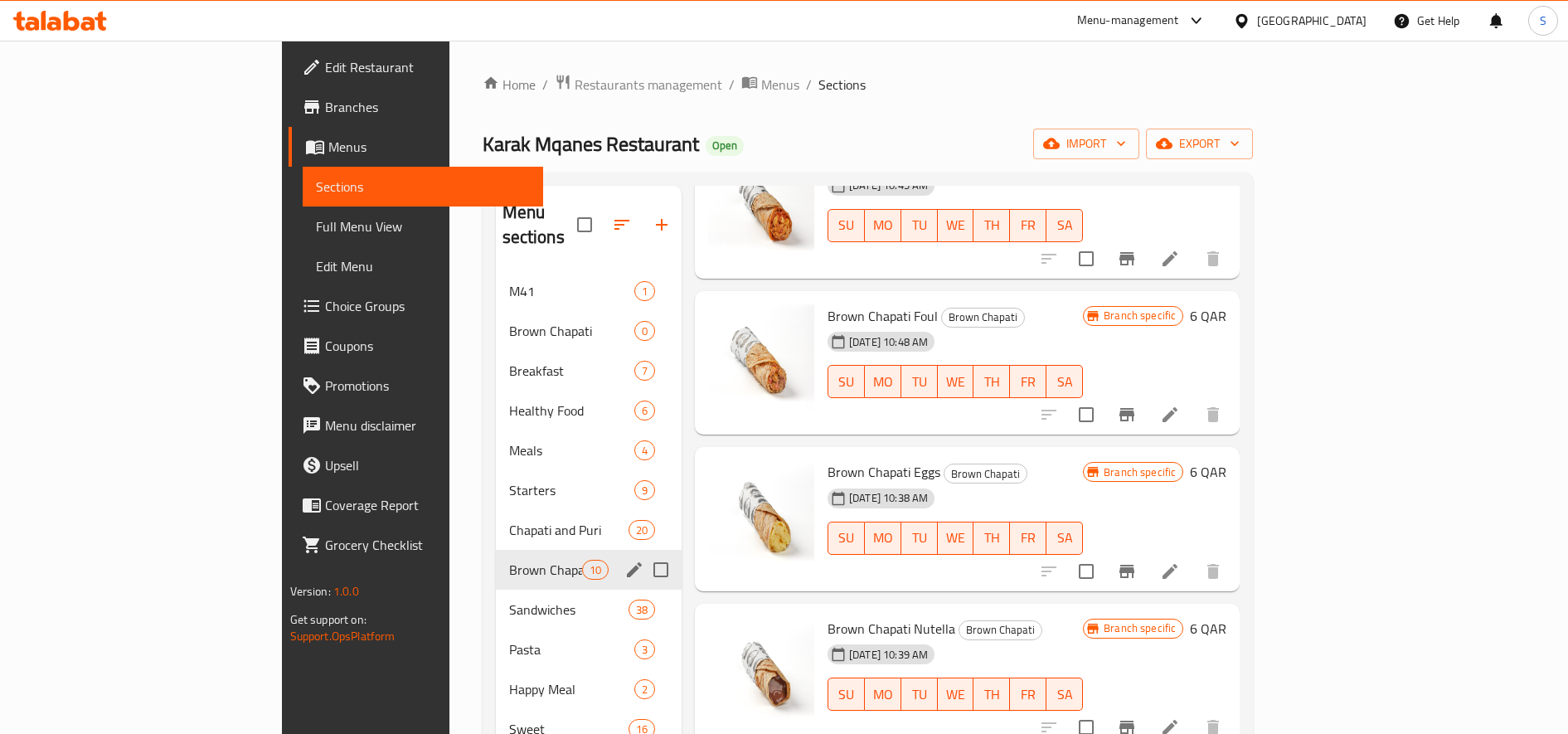
scroll to position [855, 0]
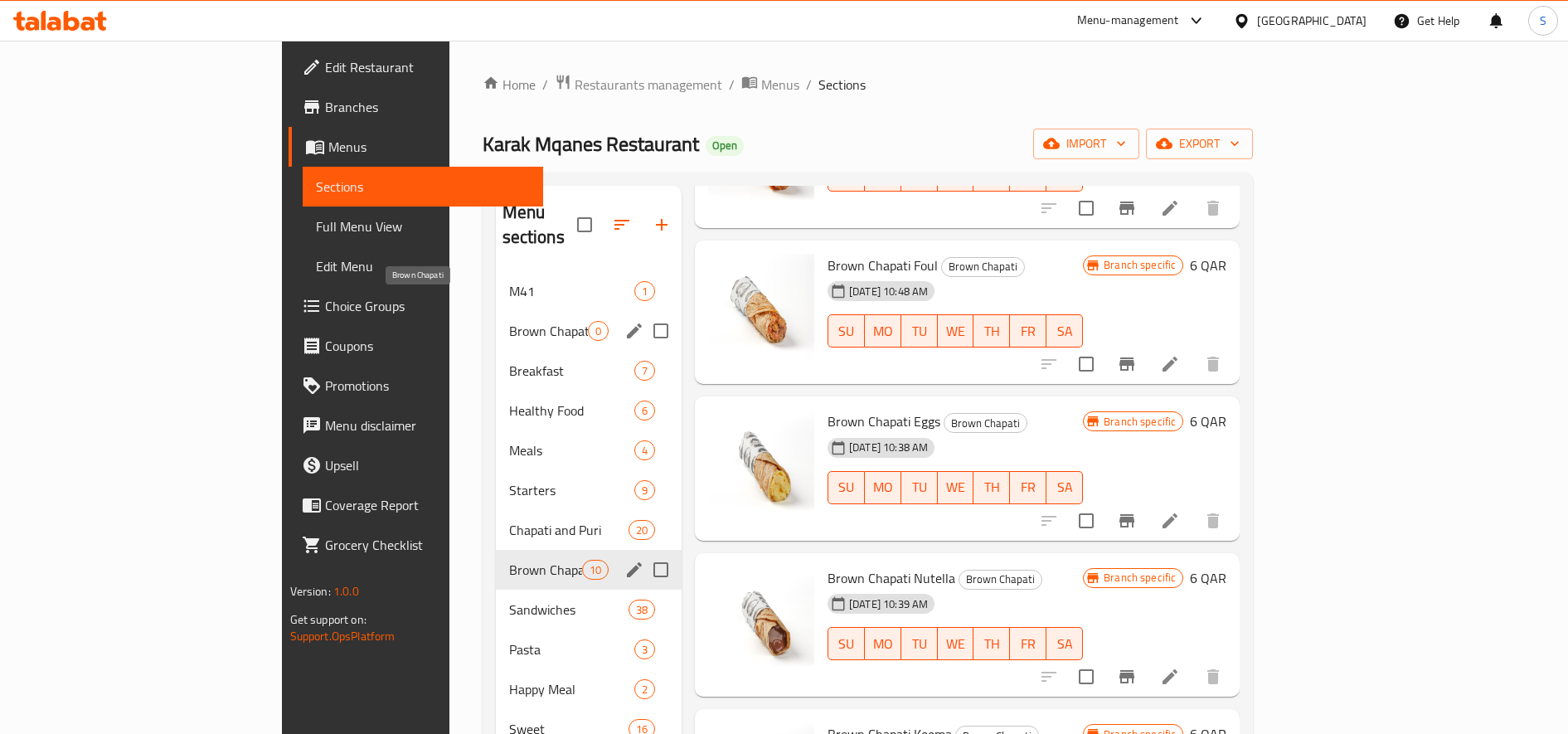
click at [509, 321] on span "Brown Chapati" at bounding box center [548, 331] width 79 height 20
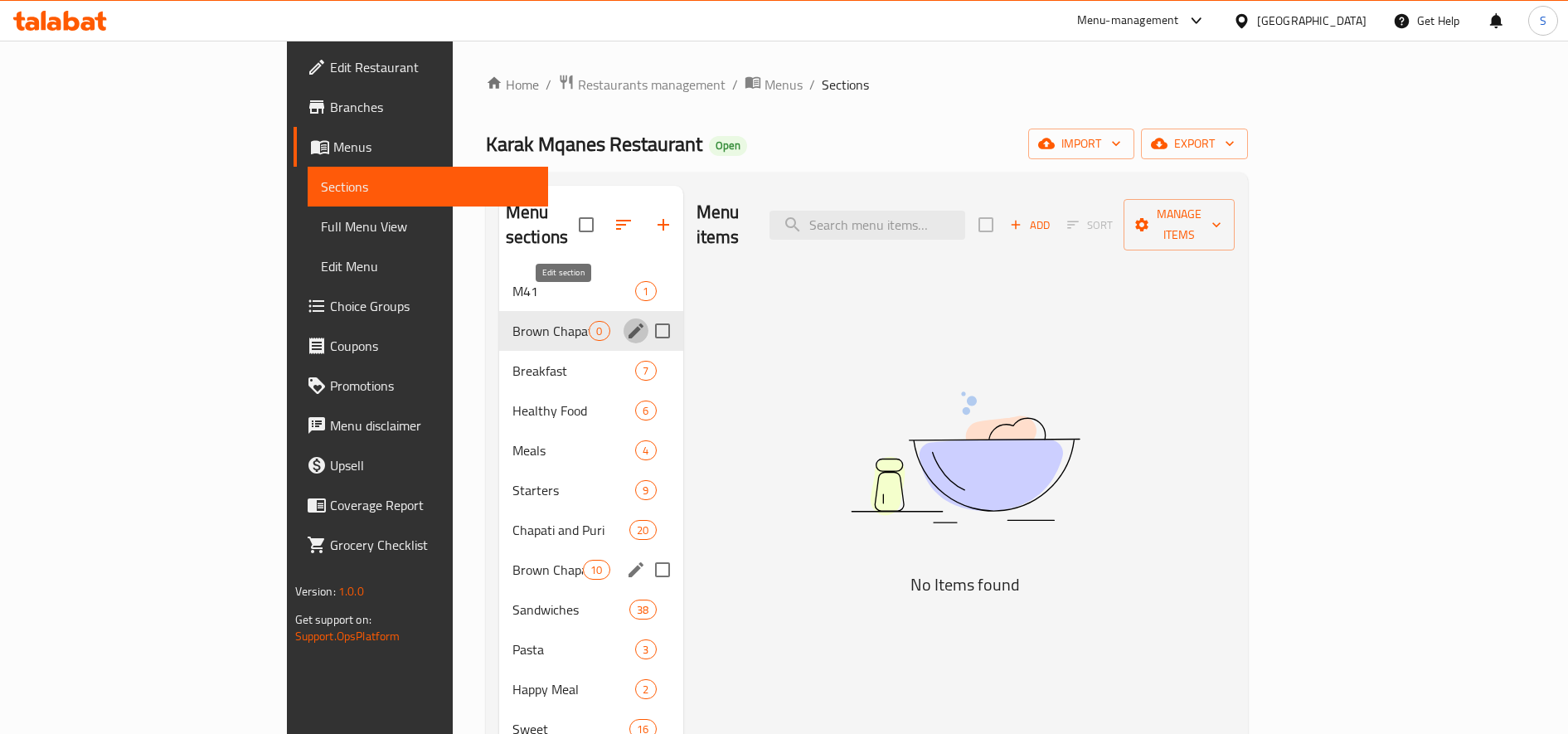
click at [626, 321] on icon "edit" at bounding box center [636, 331] width 20 height 20
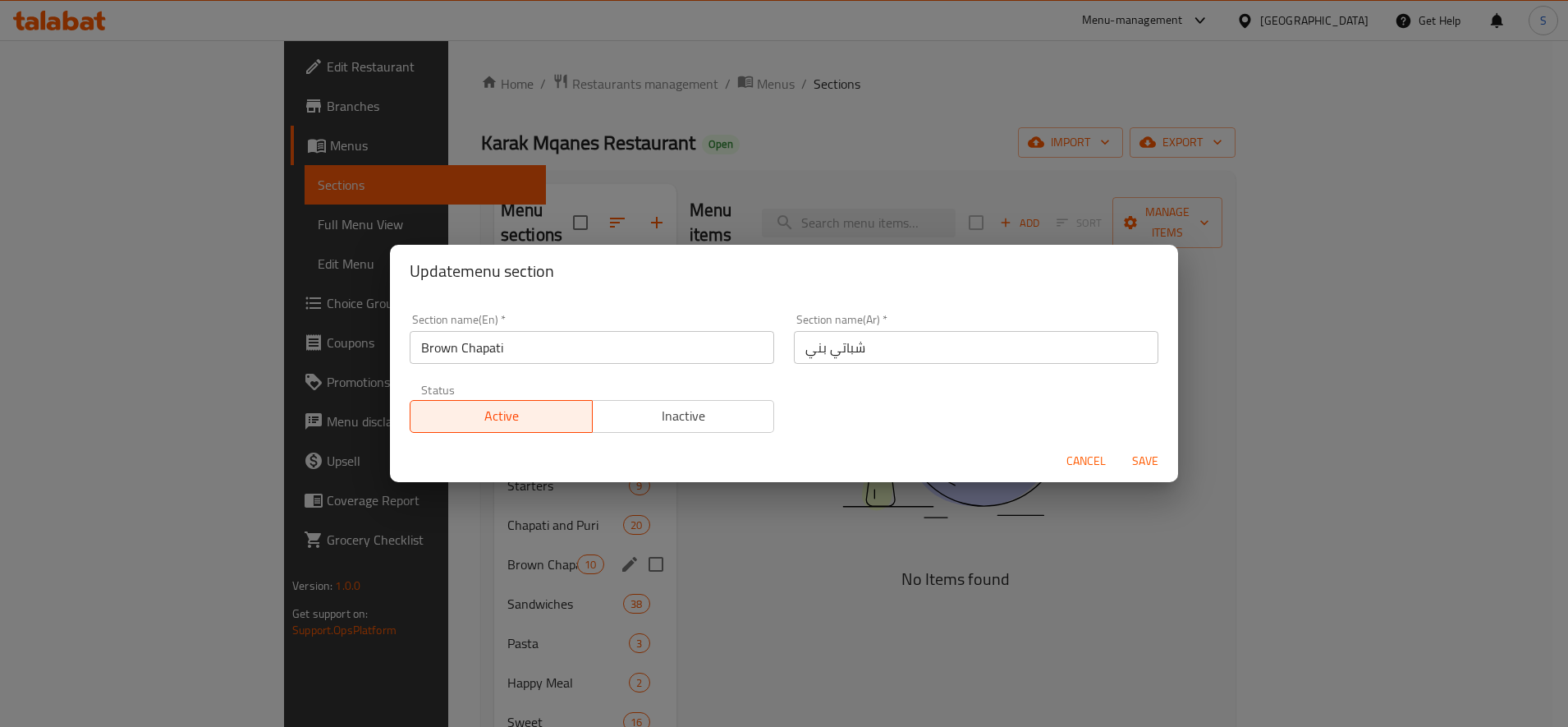
click at [680, 397] on div "Active Inactive" at bounding box center [592, 407] width 364 height 49
click at [682, 409] on span "Inactive" at bounding box center [683, 416] width 169 height 24
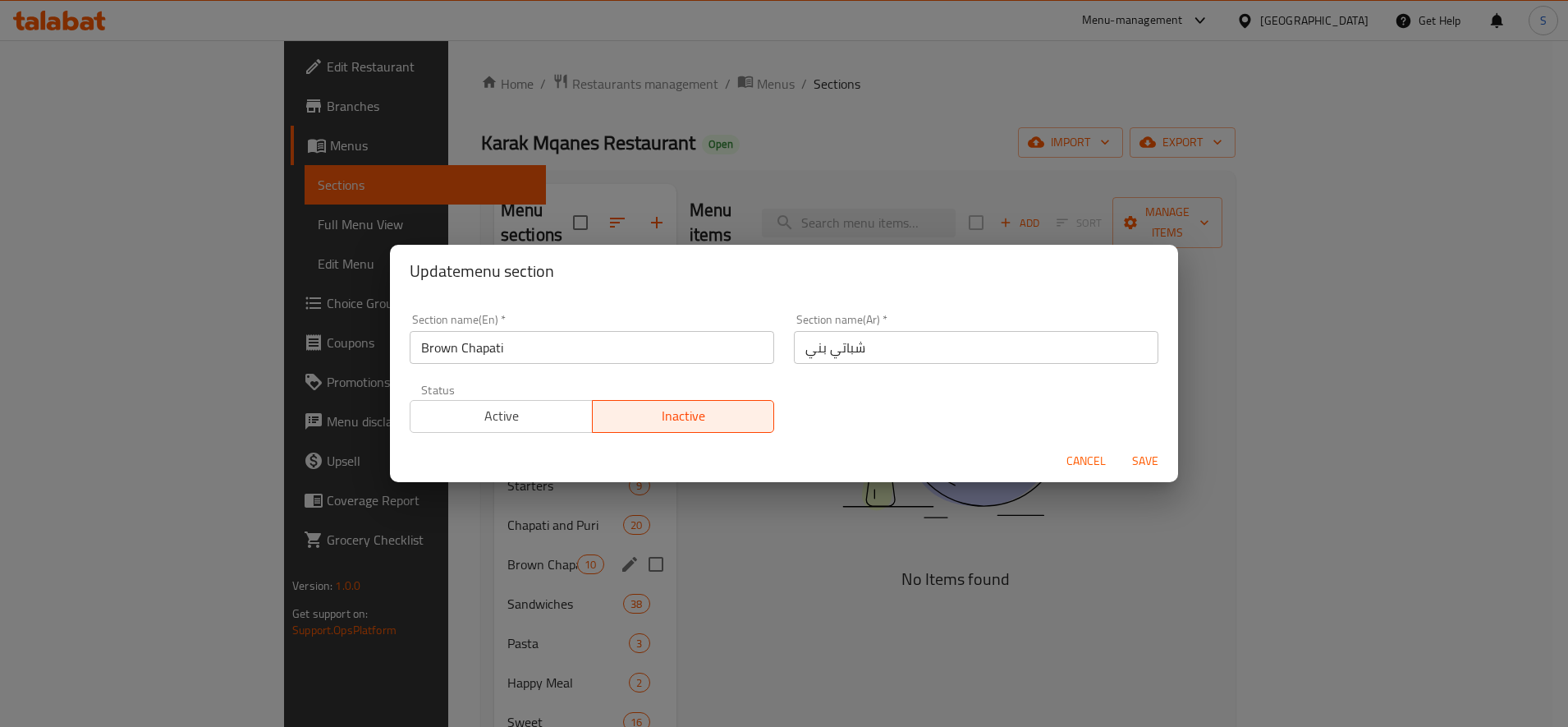
click at [1142, 461] on span "Save" at bounding box center [1145, 460] width 39 height 20
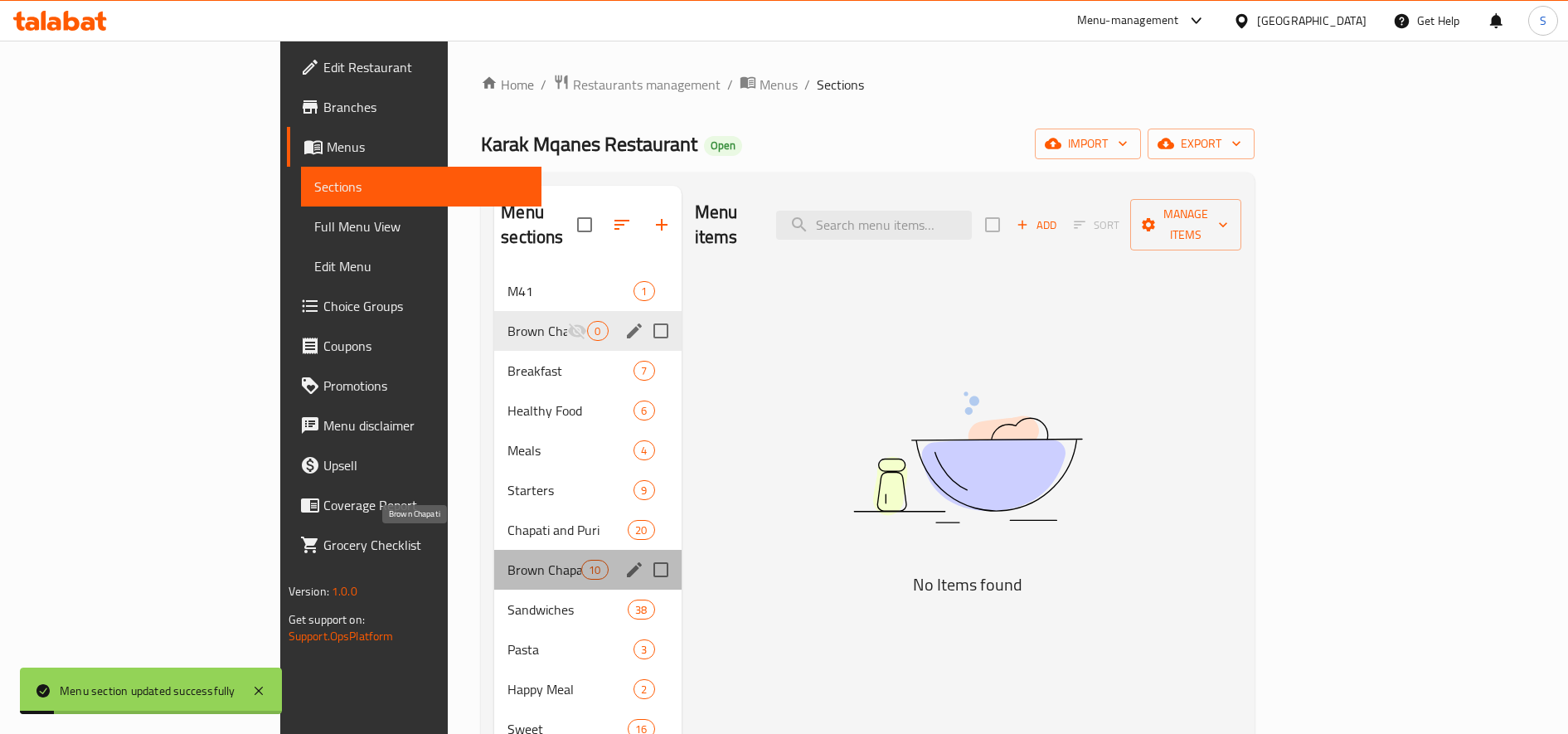
click at [507, 560] on span "Brown Chapati" at bounding box center [544, 570] width 74 height 20
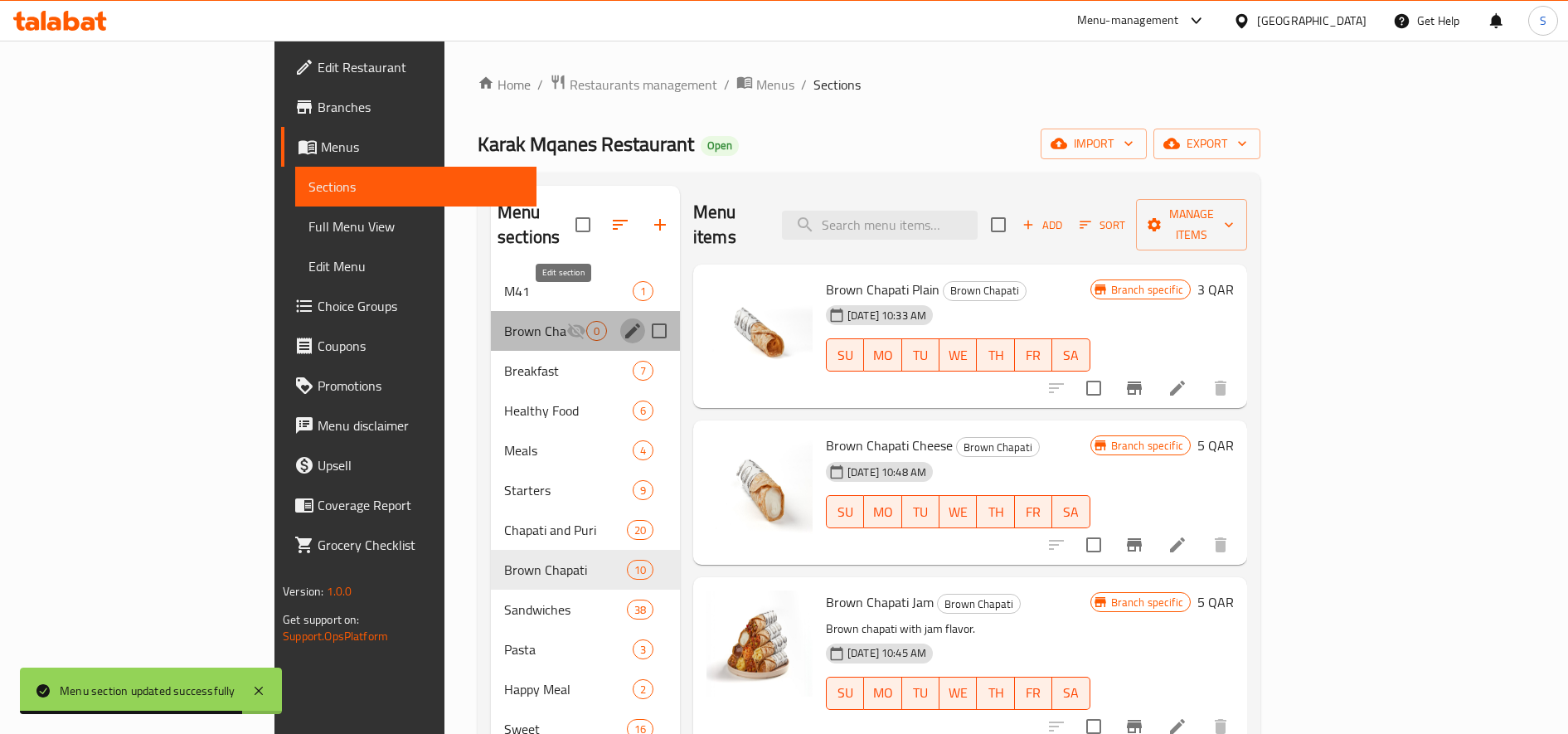
click at [623, 321] on icon "edit" at bounding box center [633, 331] width 20 height 20
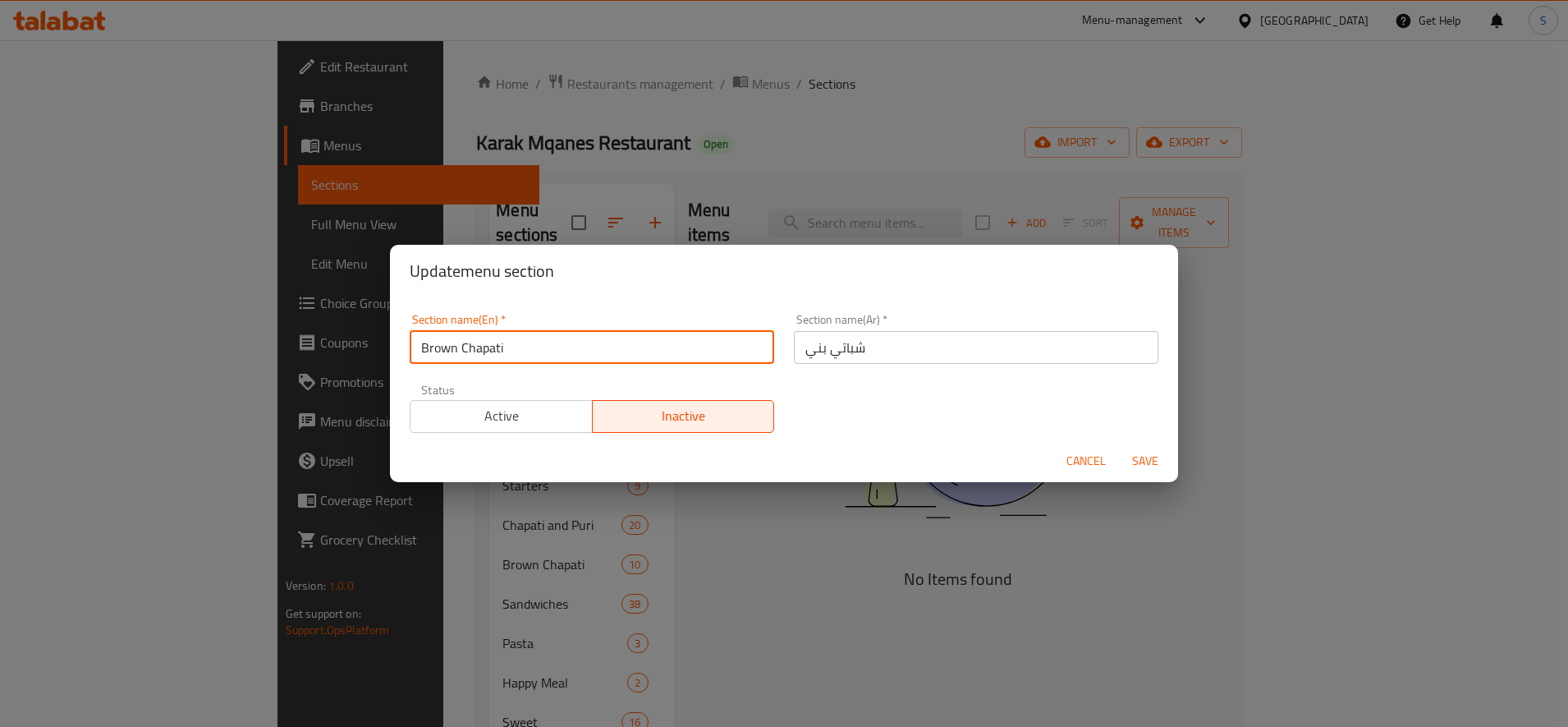
click at [578, 363] on input "Brown Chapati" at bounding box center [592, 347] width 364 height 33
click at [573, 345] on input "Brown Chapati" at bounding box center [592, 347] width 364 height 33
type input "ي"
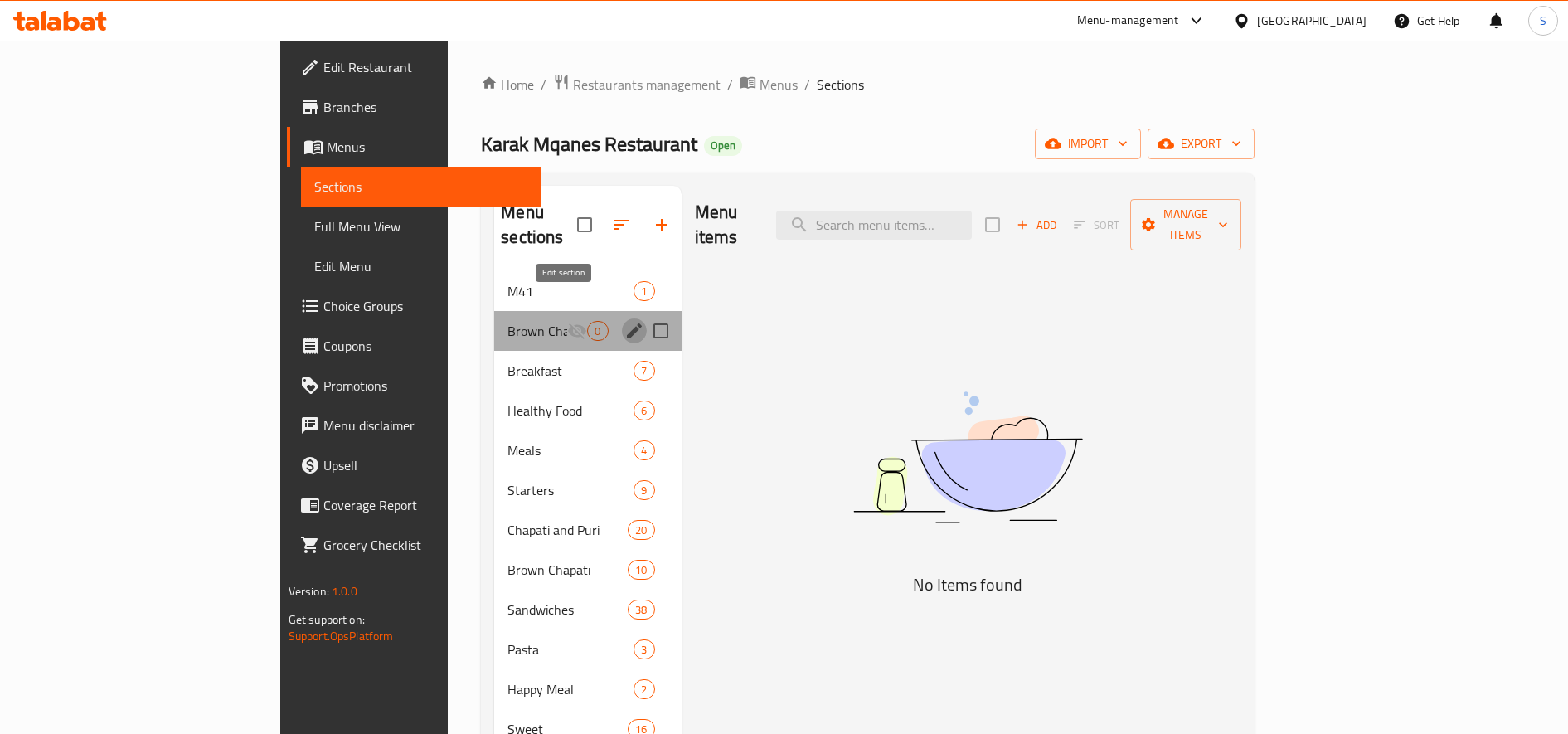
click at [626, 323] on icon "edit" at bounding box center [634, 330] width 15 height 15
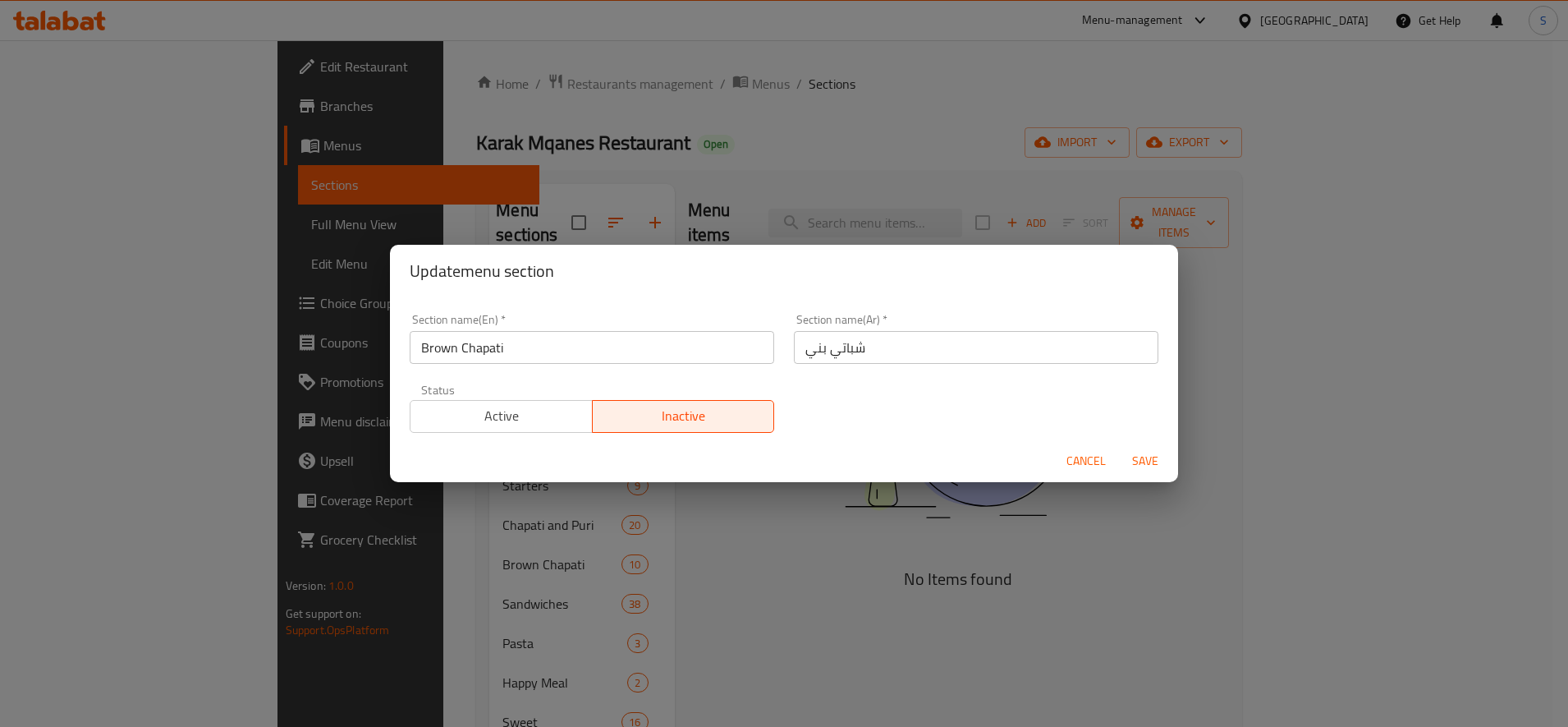
click at [549, 347] on input "Brown Chapati" at bounding box center [592, 347] width 364 height 33
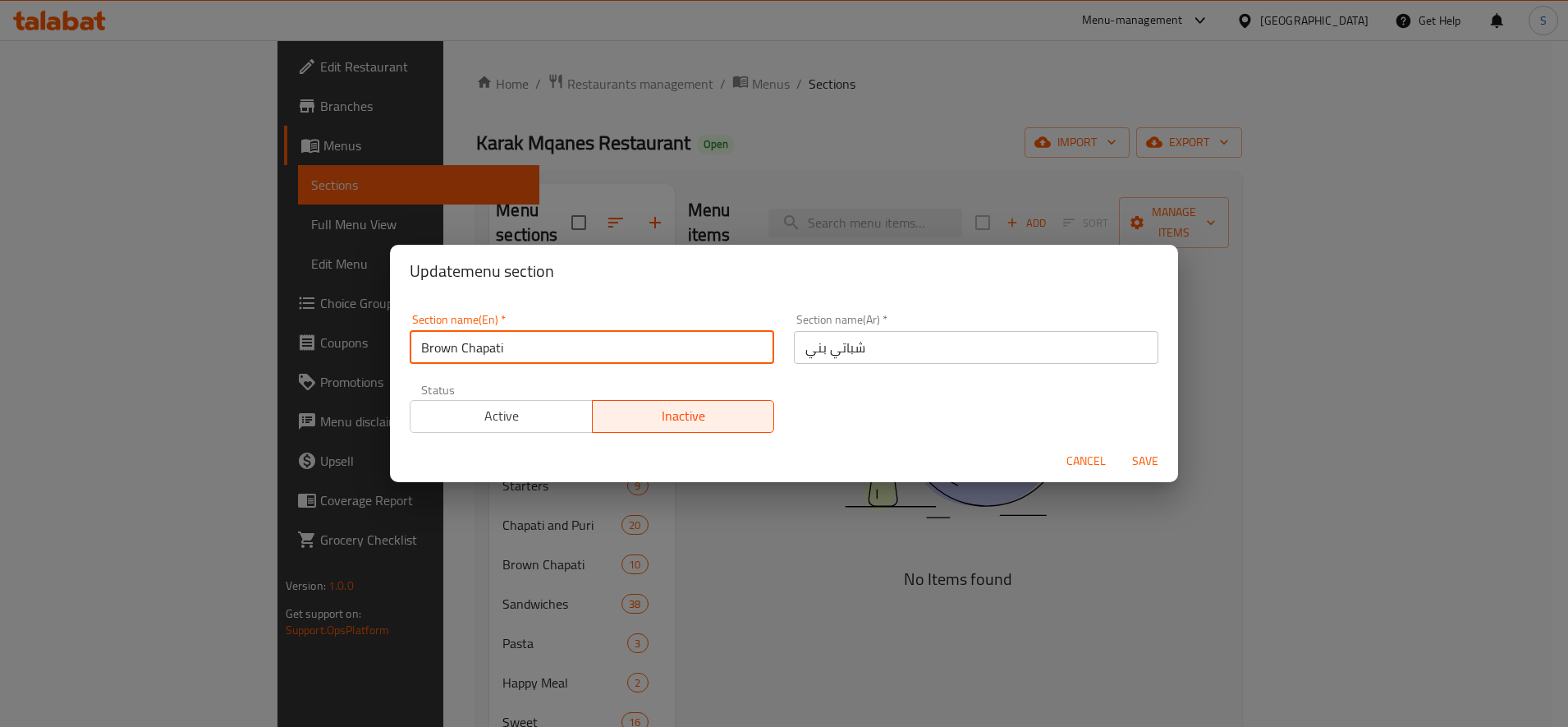
click at [549, 347] on input "Brown Chapati" at bounding box center [592, 347] width 364 height 33
type input "DELETE"
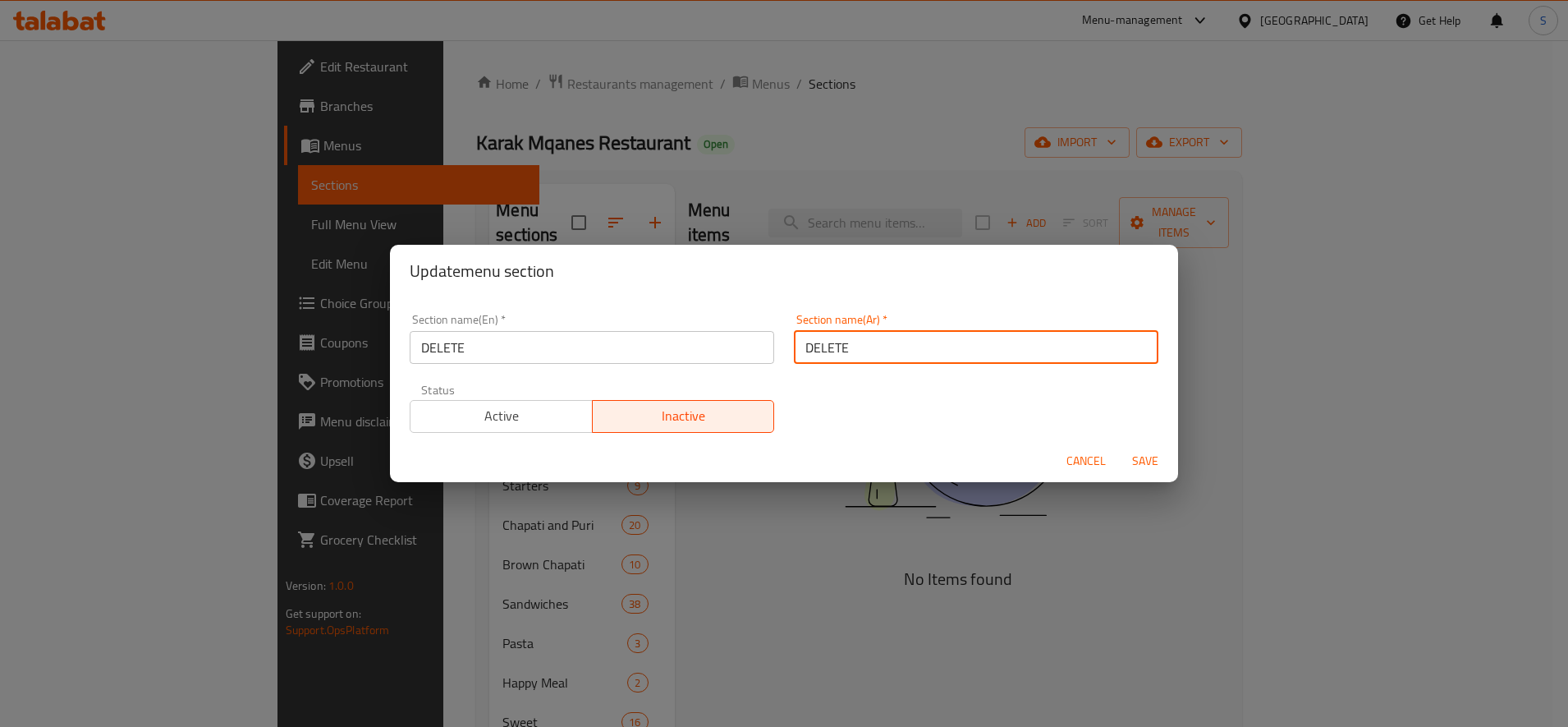
type input "DELETE"
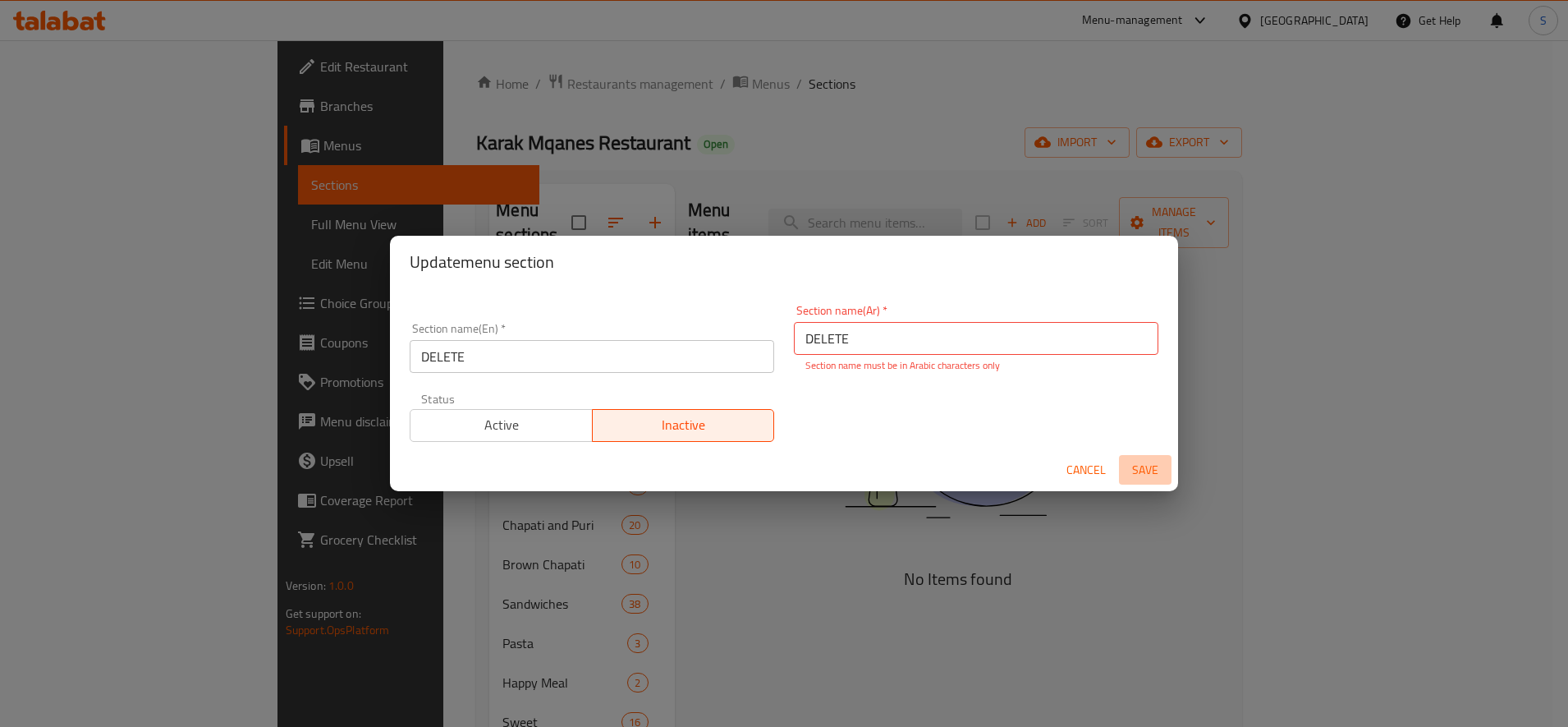
click at [1139, 469] on span "Save" at bounding box center [1145, 469] width 39 height 20
click at [1147, 464] on span "Save" at bounding box center [1145, 469] width 39 height 20
drag, startPoint x: 867, startPoint y: 329, endPoint x: 726, endPoint y: 329, distance: 141.0
click at [723, 329] on div "Section name(En)   * DELETE Section name(En) * Section name(Ar)   * DELETE Sect…" at bounding box center [784, 373] width 768 height 156
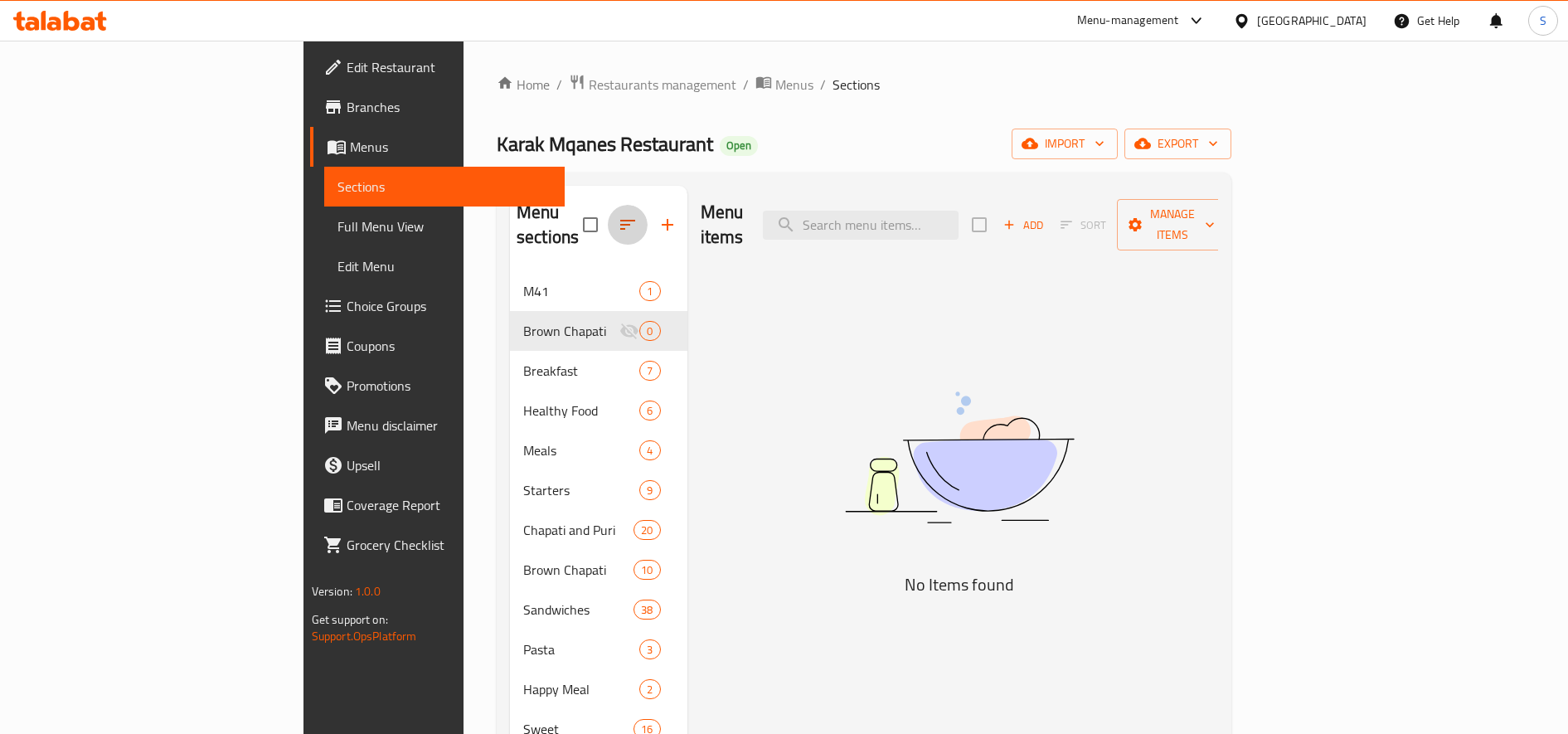
click at [618, 214] on icon "button" at bounding box center [627, 224] width 20 height 20
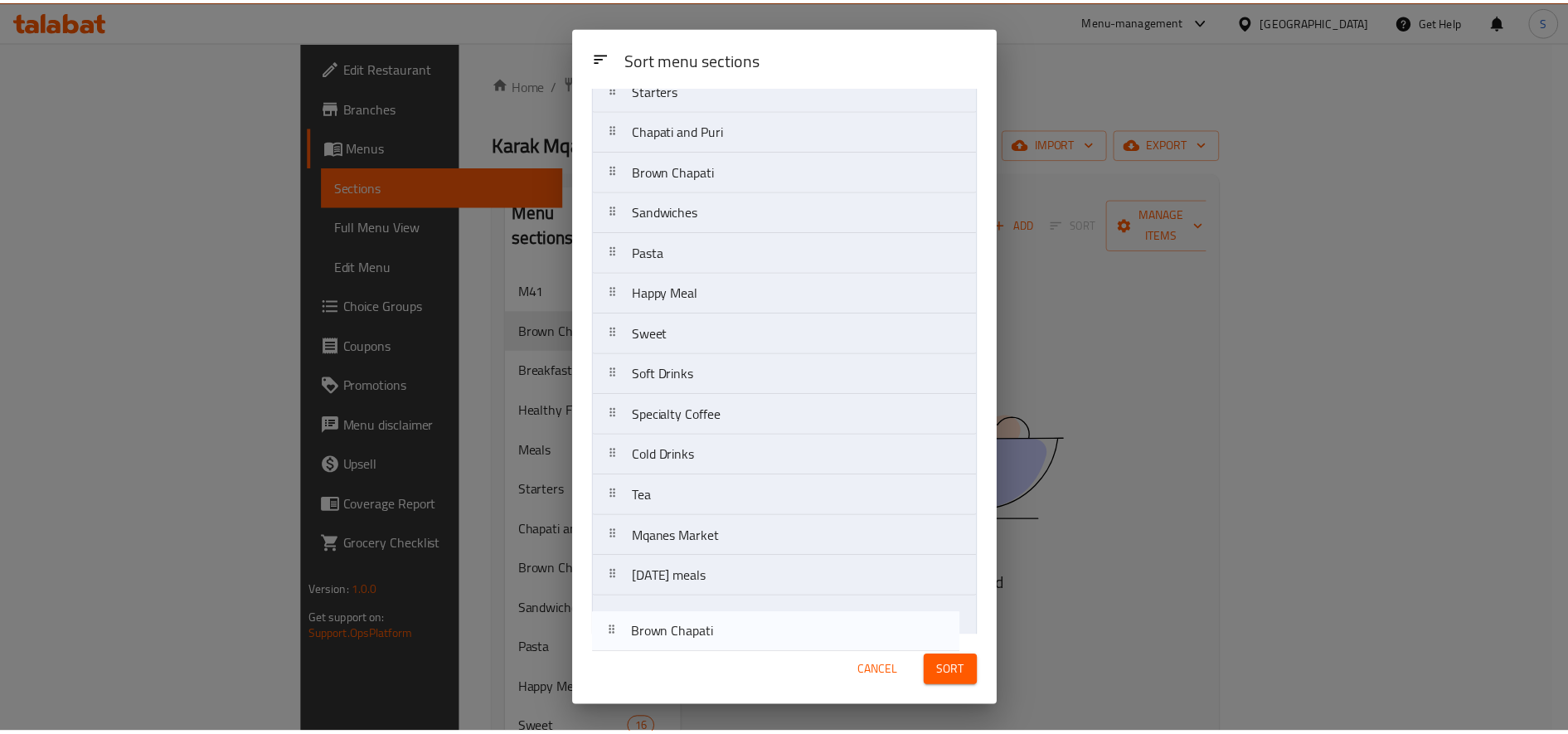
scroll to position [277, 0]
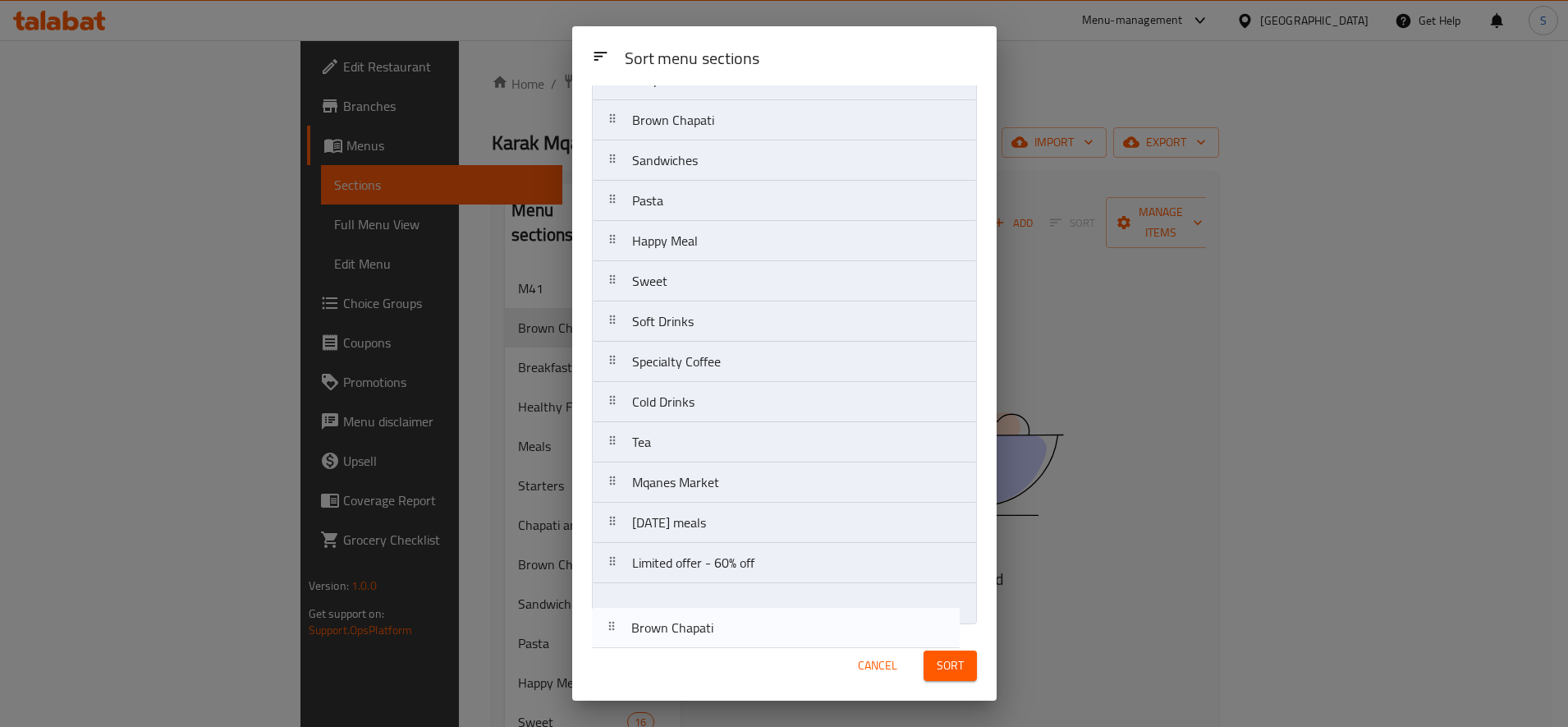
drag, startPoint x: 792, startPoint y: 198, endPoint x: 792, endPoint y: 636, distance: 438.0
click at [792, 636] on div "Sort menu sections Sort menu sections M41 Brown Chapati Breakfast Healthy Food …" at bounding box center [784, 364] width 425 height 675
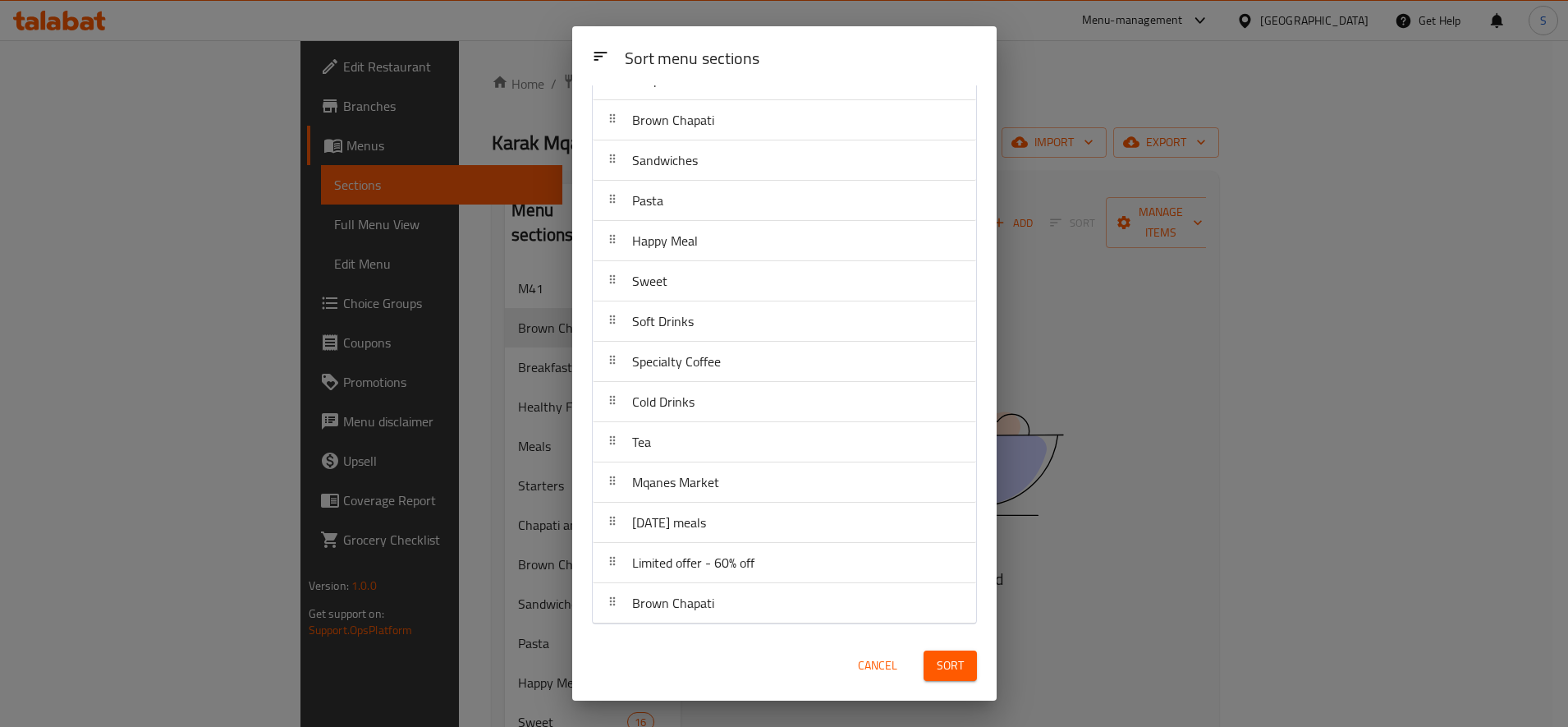
click at [954, 682] on div "Sort" at bounding box center [950, 666] width 73 height 50
click at [962, 670] on span "Sort" at bounding box center [950, 665] width 27 height 20
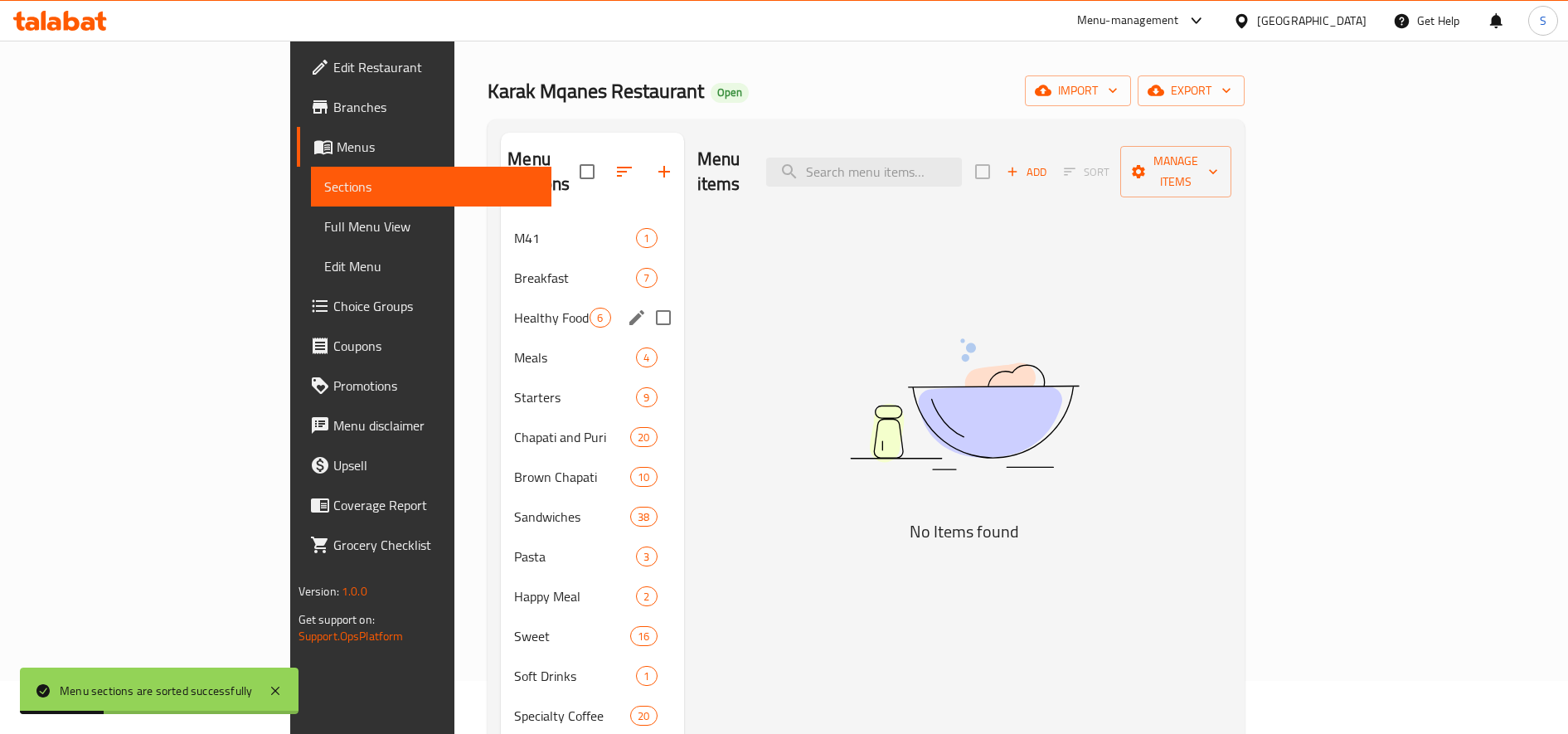
scroll to position [0, 0]
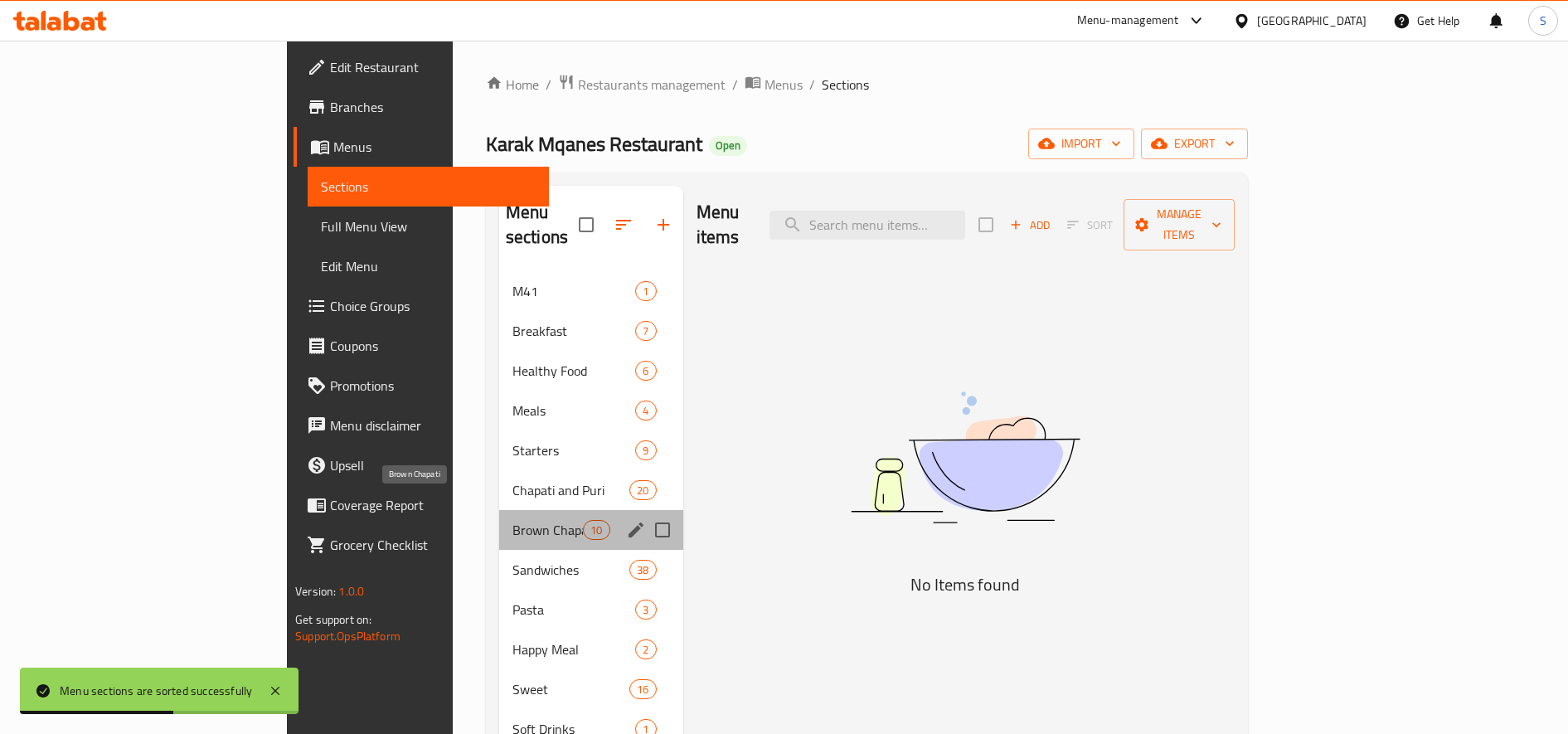
click at [512, 520] on span "Brown Chapati" at bounding box center [547, 529] width 71 height 20
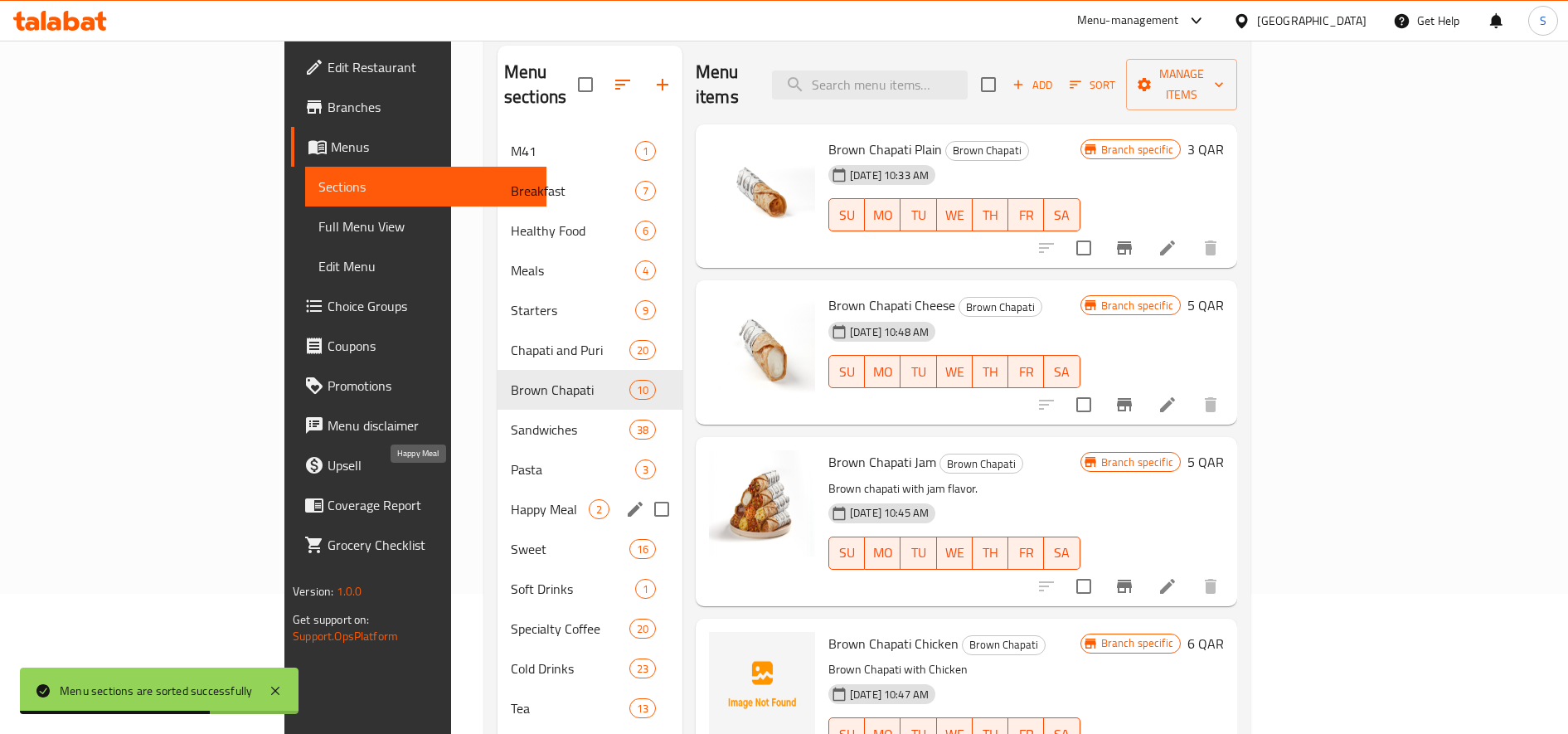
scroll to position [103, 0]
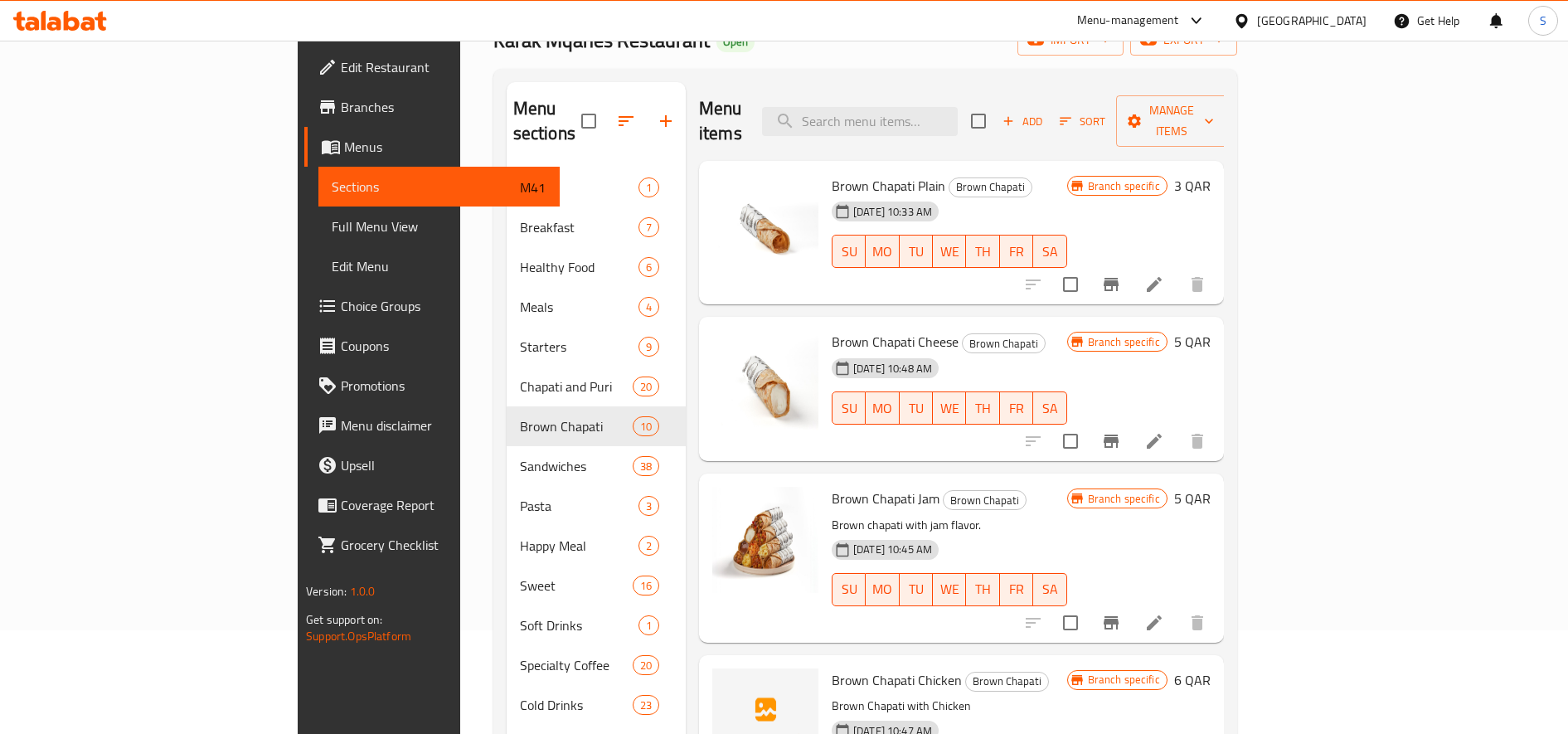
click at [1224, 446] on div "Menu items Add Sort Manage items Brown Chapati Plain Brown Chapati [DATE] 10:33…" at bounding box center [955, 505] width 539 height 848
